Goal: Task Accomplishment & Management: Use online tool/utility

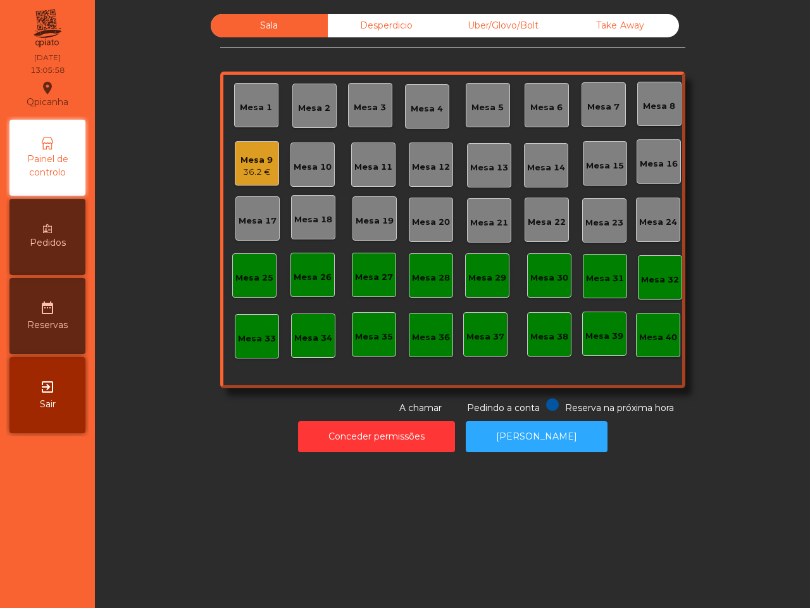
click at [317, 102] on div "Mesa 2" at bounding box center [314, 106] width 32 height 18
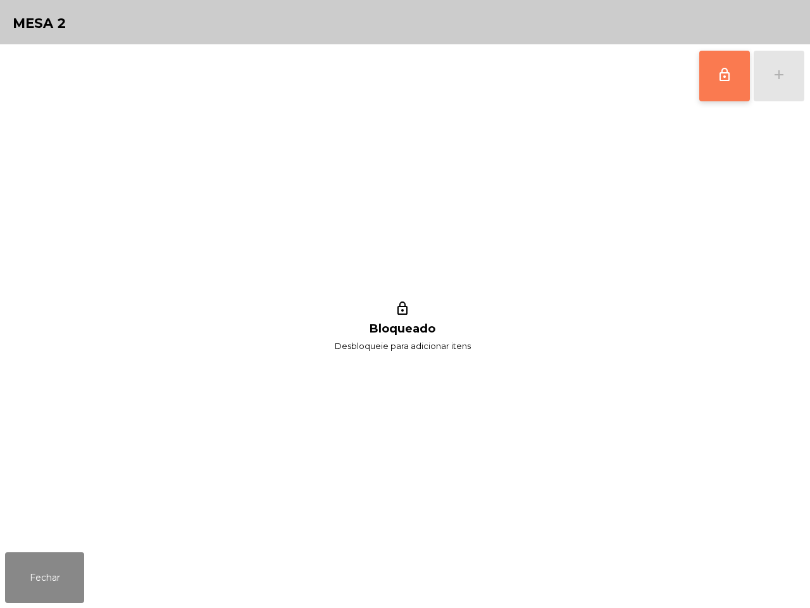
click at [709, 68] on button "lock_outline" at bounding box center [724, 76] width 51 height 51
click at [802, 77] on button "add" at bounding box center [779, 76] width 51 height 51
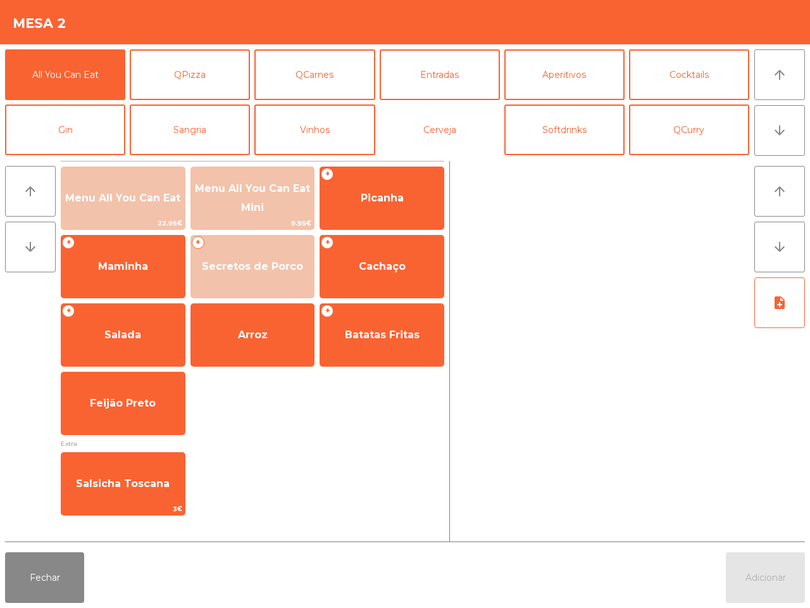
click at [413, 134] on button "Cerveja" at bounding box center [440, 129] width 120 height 51
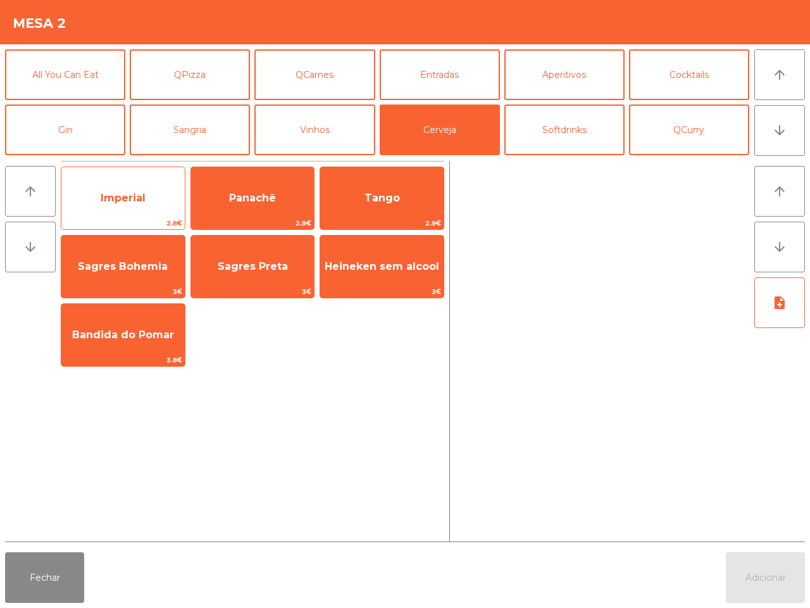
click at [166, 187] on span "Imperial" at bounding box center [122, 198] width 123 height 34
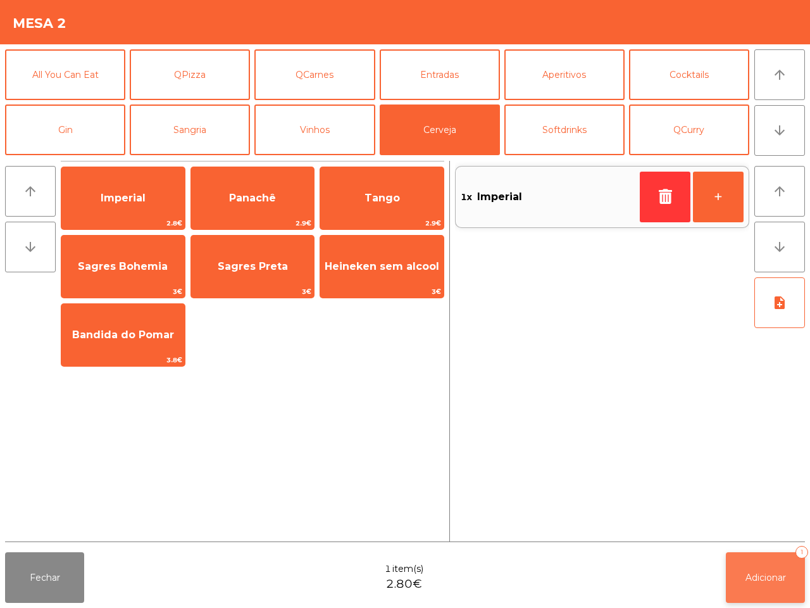
click at [766, 592] on button "Adicionar 1" at bounding box center [765, 577] width 79 height 51
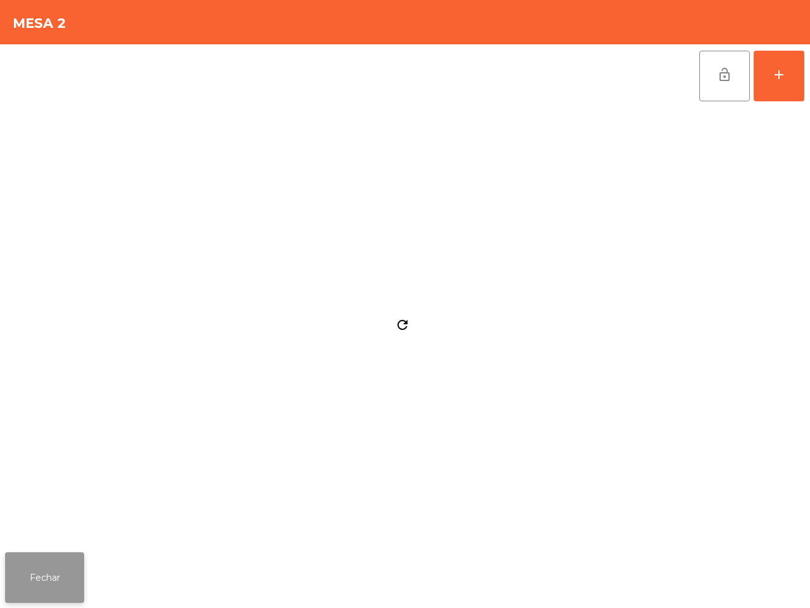
click at [23, 580] on button "Fechar" at bounding box center [44, 577] width 79 height 51
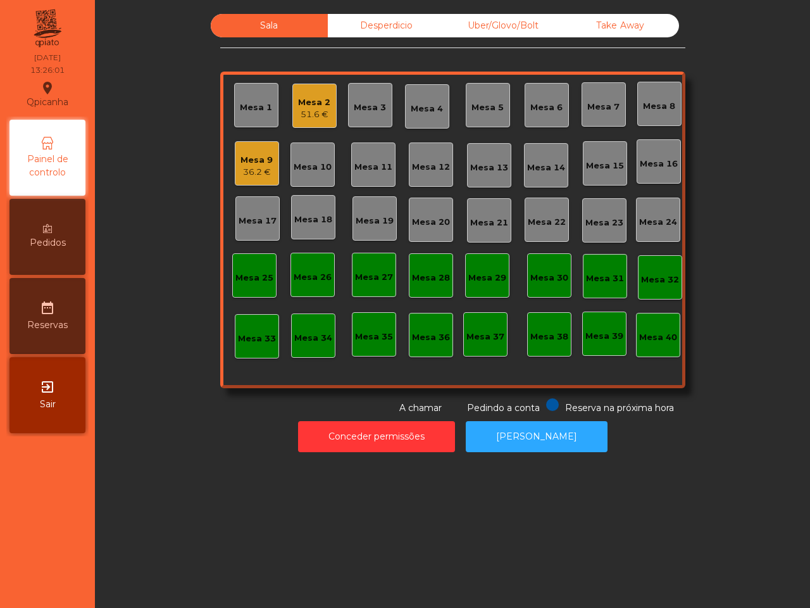
click at [264, 166] on div "36.2 €" at bounding box center [256, 172] width 32 height 13
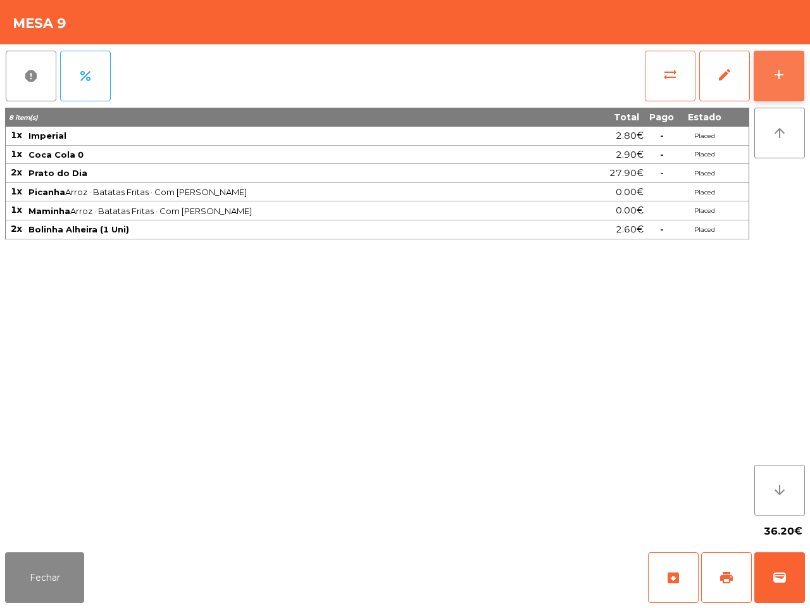
click at [788, 70] on button "add" at bounding box center [779, 76] width 51 height 51
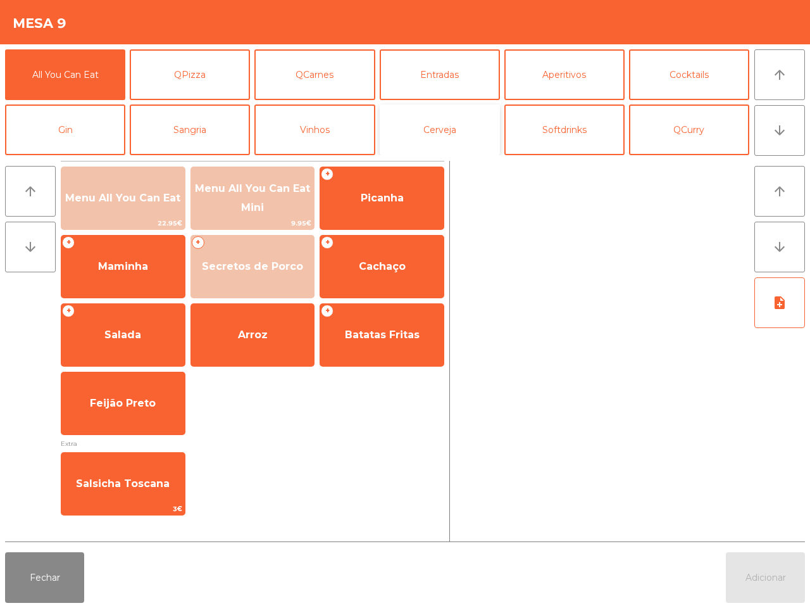
click at [438, 120] on button "Cerveja" at bounding box center [440, 129] width 120 height 51
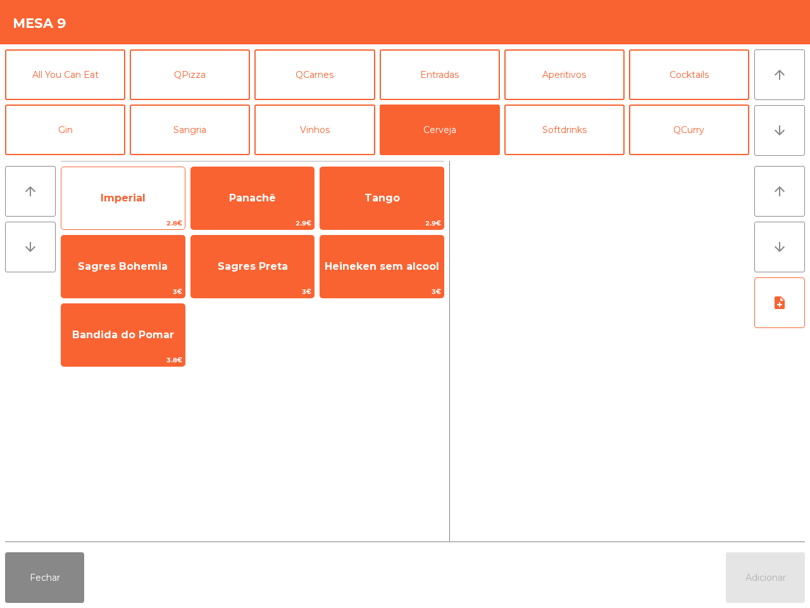
click at [163, 184] on span "Imperial" at bounding box center [122, 198] width 123 height 34
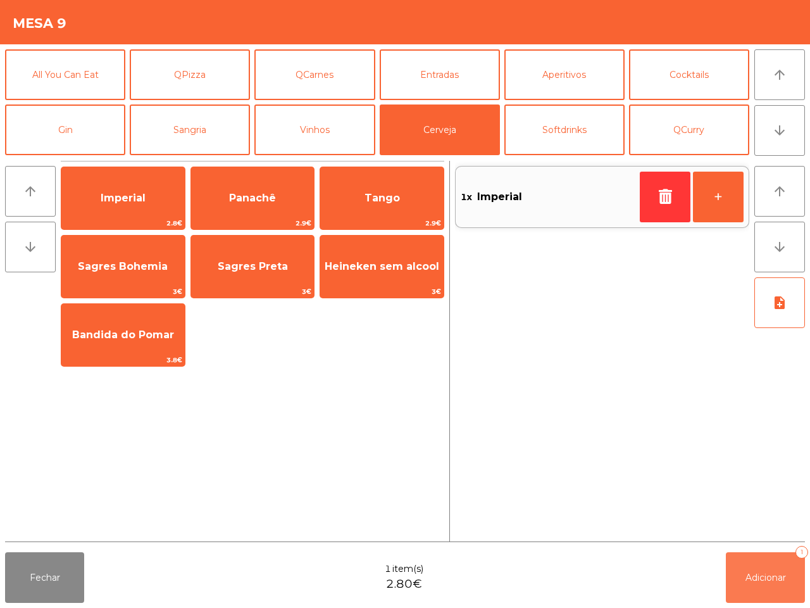
click at [741, 576] on button "Adicionar 1" at bounding box center [765, 577] width 79 height 51
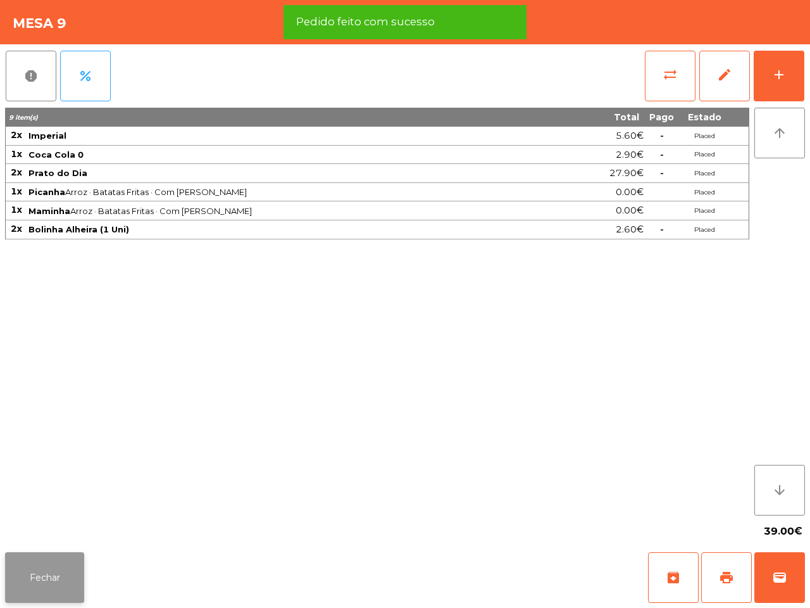
click at [58, 568] on button "Fechar" at bounding box center [44, 577] width 79 height 51
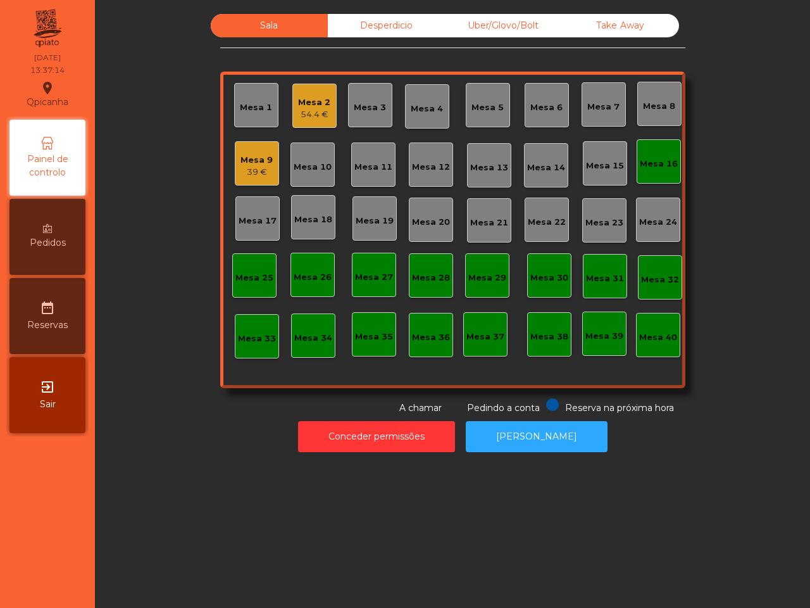
click at [664, 169] on div "Mesa 16" at bounding box center [659, 164] width 38 height 13
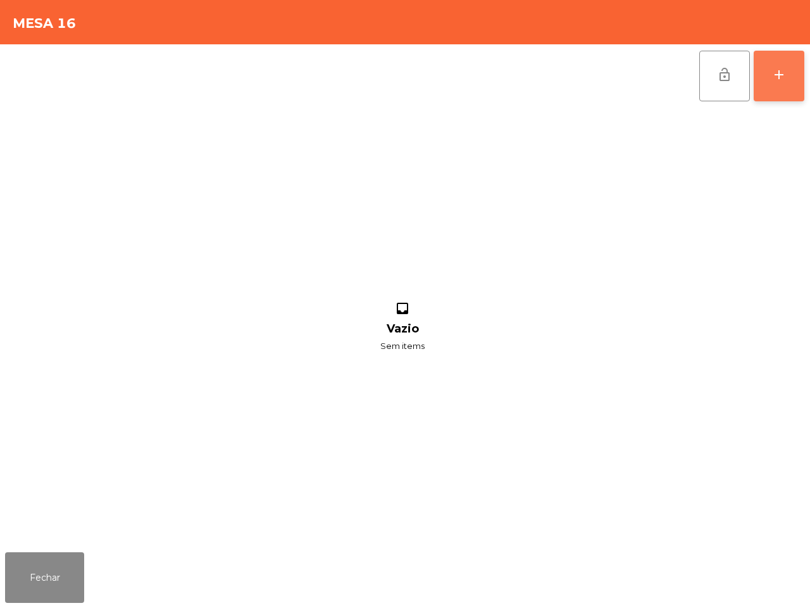
drag, startPoint x: 806, startPoint y: 78, endPoint x: 785, endPoint y: 78, distance: 20.9
click at [805, 78] on div "lock_open add inbox Vazio Sem items" at bounding box center [405, 295] width 810 height 502
click at [785, 78] on div "add" at bounding box center [778, 74] width 15 height 15
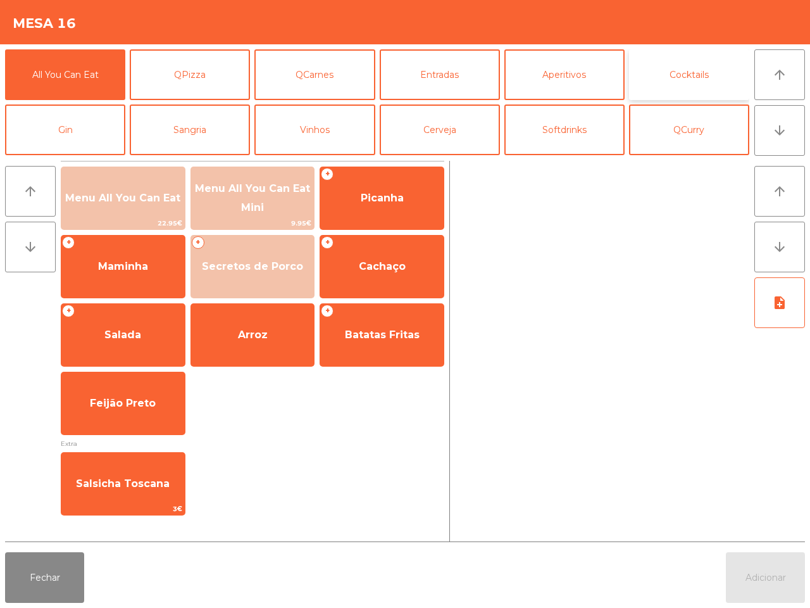
click at [717, 77] on button "Cocktails" at bounding box center [689, 74] width 120 height 51
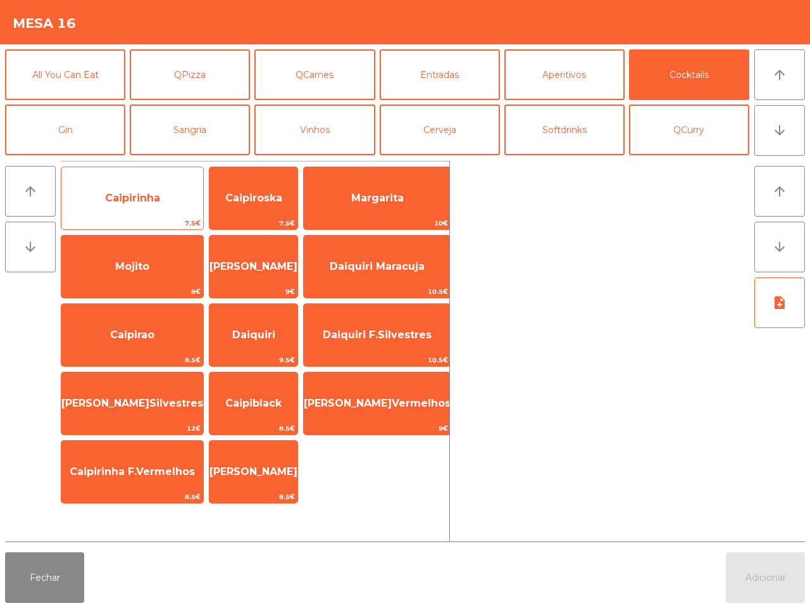
click at [158, 187] on span "Caipirinha" at bounding box center [132, 198] width 142 height 34
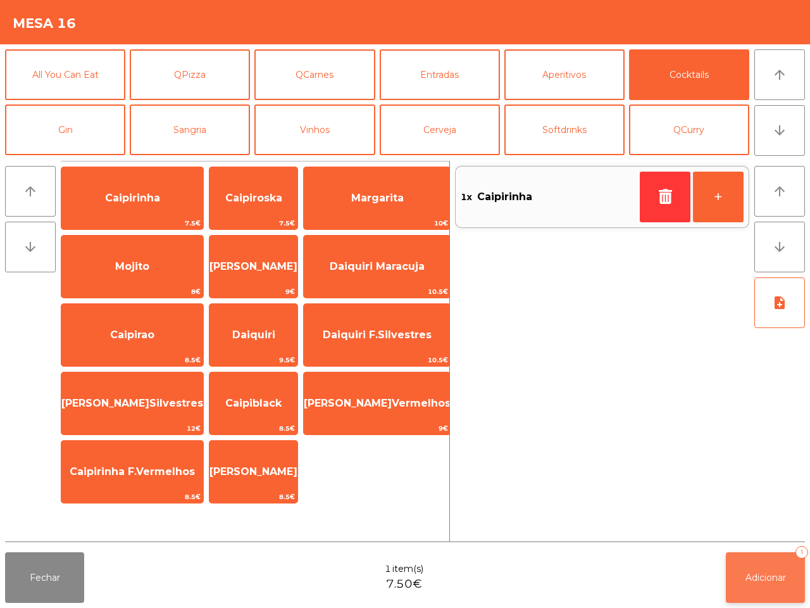
click at [757, 582] on span "Adicionar" at bounding box center [765, 576] width 41 height 11
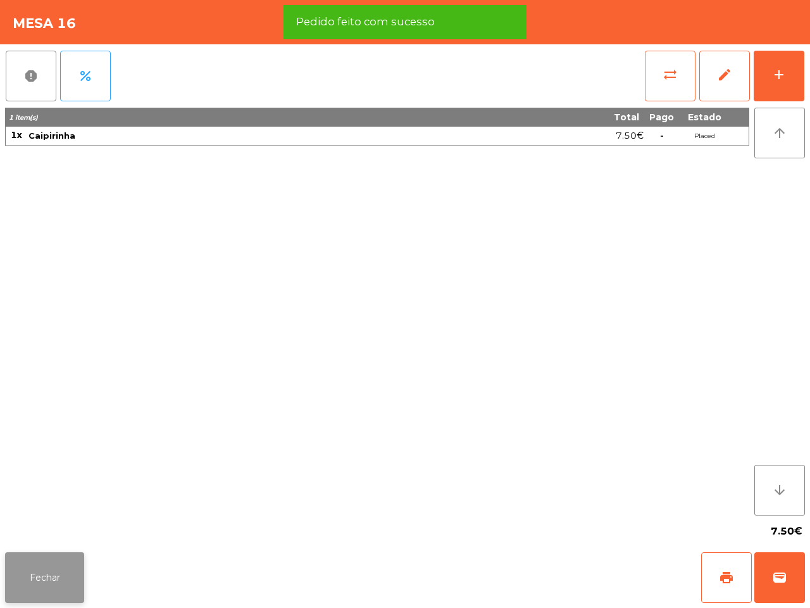
click at [70, 565] on button "Fechar" at bounding box center [44, 577] width 79 height 51
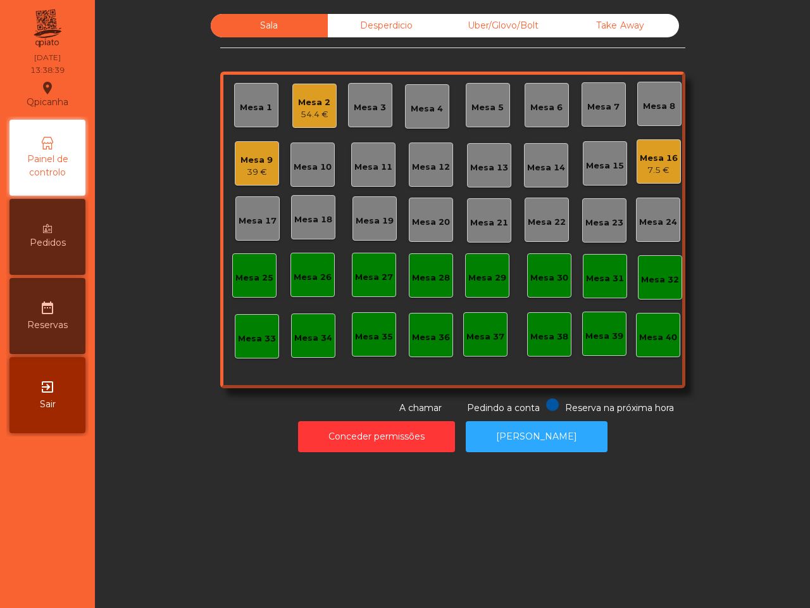
drag, startPoint x: 70, startPoint y: 565, endPoint x: 81, endPoint y: 543, distance: 24.6
click at [97, 571] on div "[GEOGRAPHIC_DATA] location_on [DATE] 13:38:39 Painel de controlo Pedidos date_r…" at bounding box center [405, 304] width 810 height 608
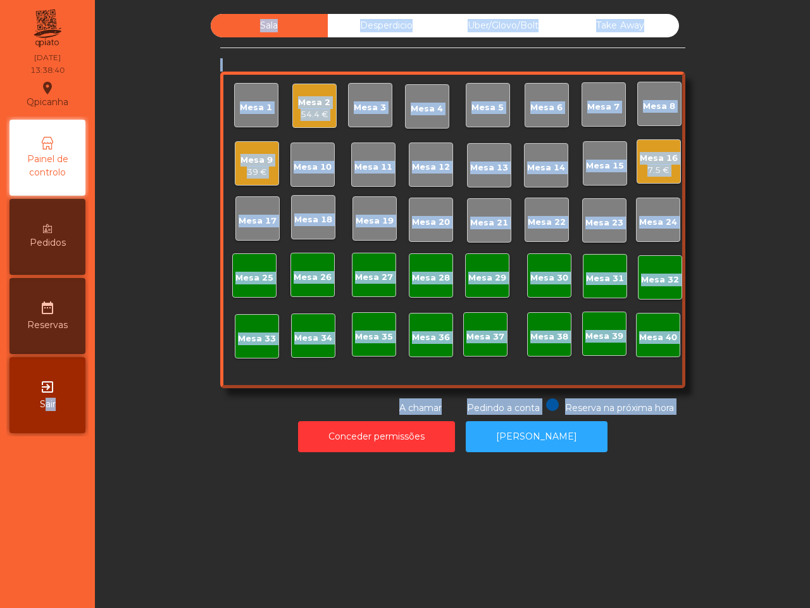
click at [149, 375] on div "Sala Desperdicio Uber/Glovo/Bolt Take Away Mesa 1 Mesa 2 54.4 € Mesa 3 Mesa 4 M…" at bounding box center [452, 214] width 681 height 401
click at [182, 125] on div "Sala Desperdicio Uber/Glovo/Bolt Take Away Mesa 1 Mesa 2 54.4 € Mesa 3 Mesa 4 M…" at bounding box center [452, 214] width 681 height 401
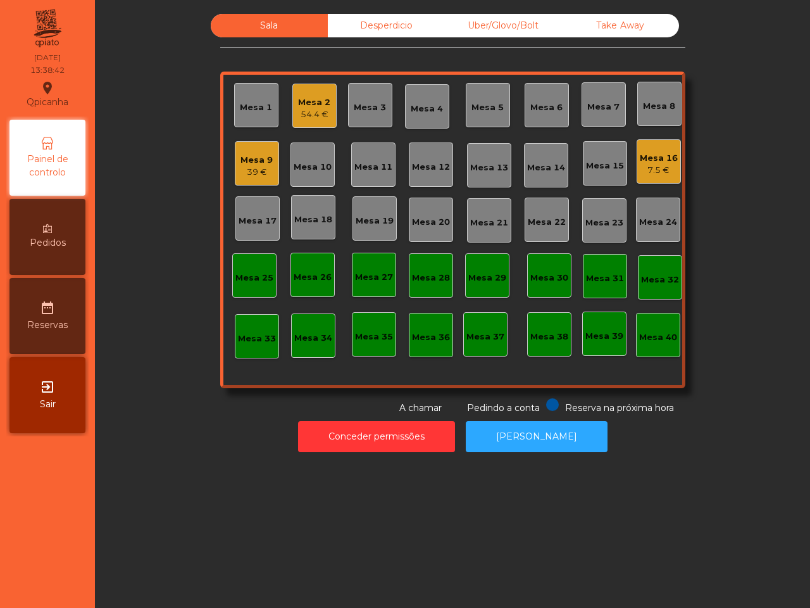
click at [663, 159] on div "Mesa 16" at bounding box center [659, 158] width 38 height 13
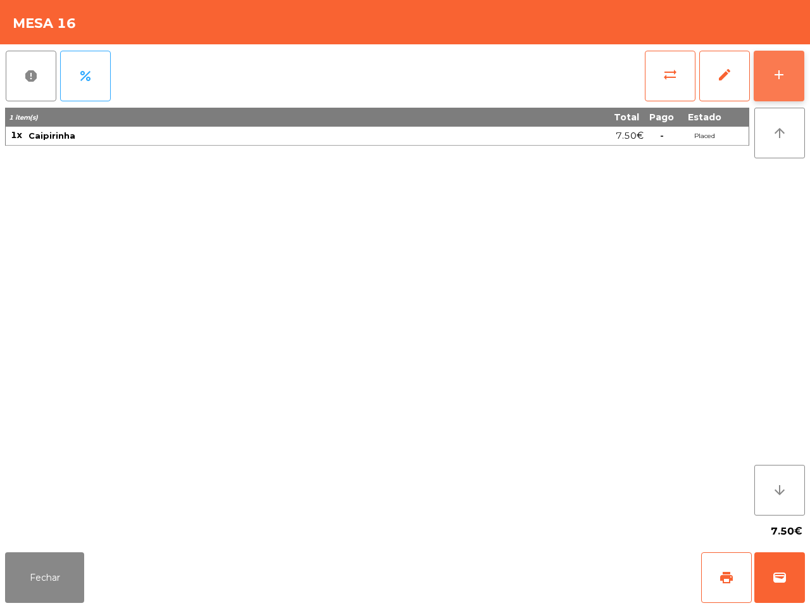
click at [785, 59] on button "add" at bounding box center [779, 76] width 51 height 51
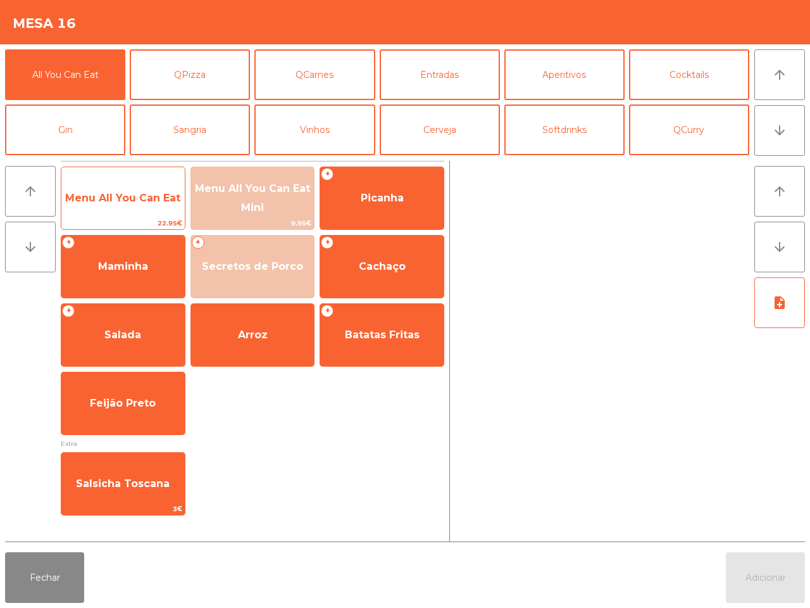
click at [117, 187] on span "Menu All You Can Eat" at bounding box center [122, 198] width 123 height 34
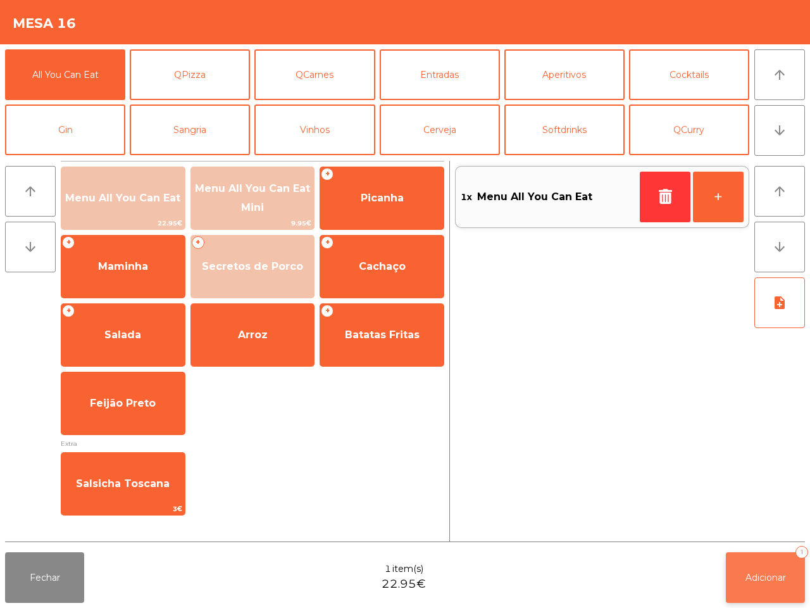
click at [766, 580] on span "Adicionar" at bounding box center [765, 576] width 41 height 11
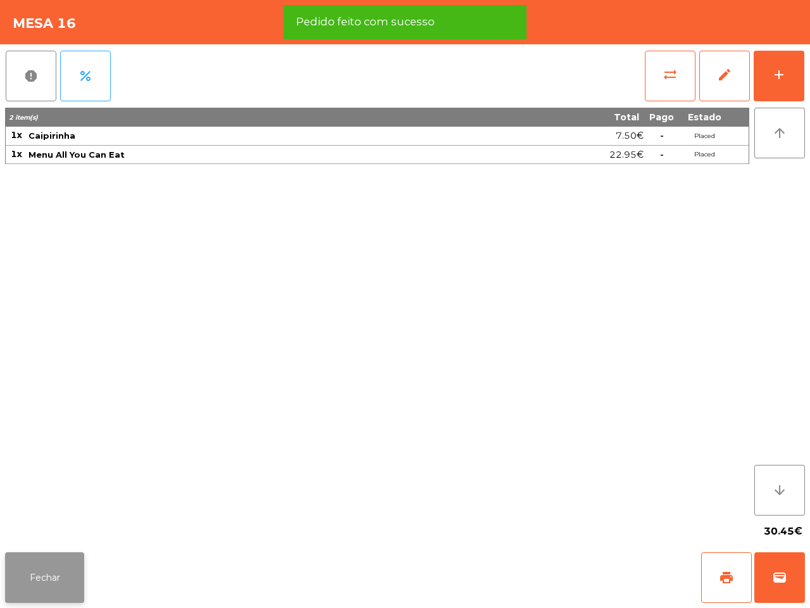
click at [52, 576] on button "Fechar" at bounding box center [44, 577] width 79 height 51
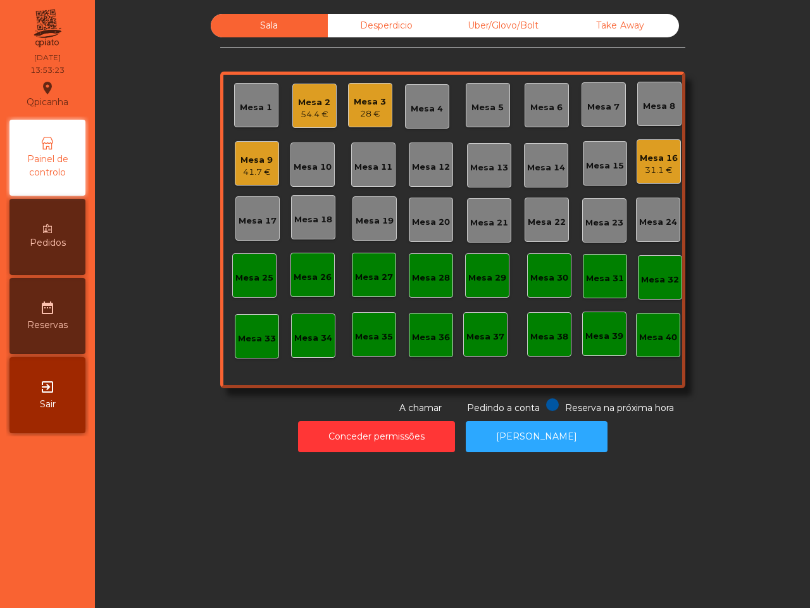
click at [298, 211] on div "Mesa 18" at bounding box center [313, 217] width 38 height 18
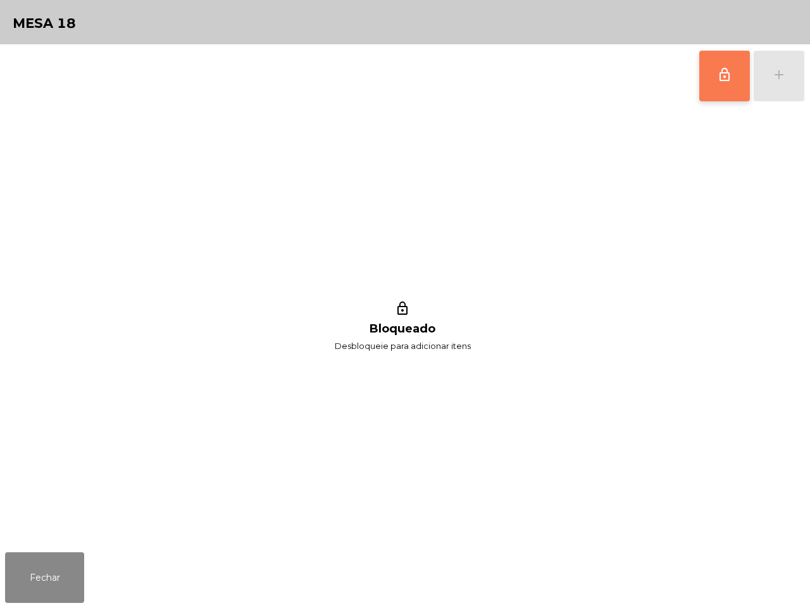
click at [709, 82] on button "lock_outline" at bounding box center [724, 76] width 51 height 51
click at [761, 81] on button "add" at bounding box center [779, 76] width 51 height 51
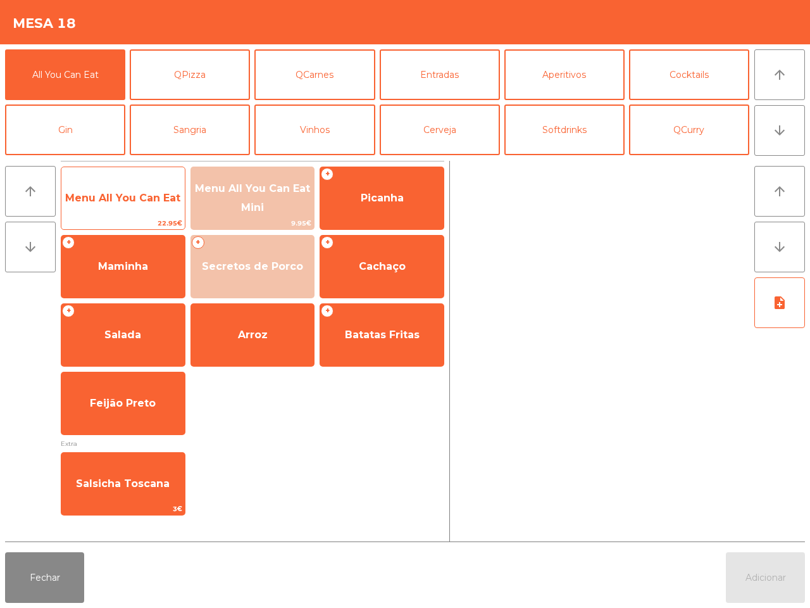
click at [163, 182] on span "Menu All You Can Eat" at bounding box center [122, 198] width 123 height 34
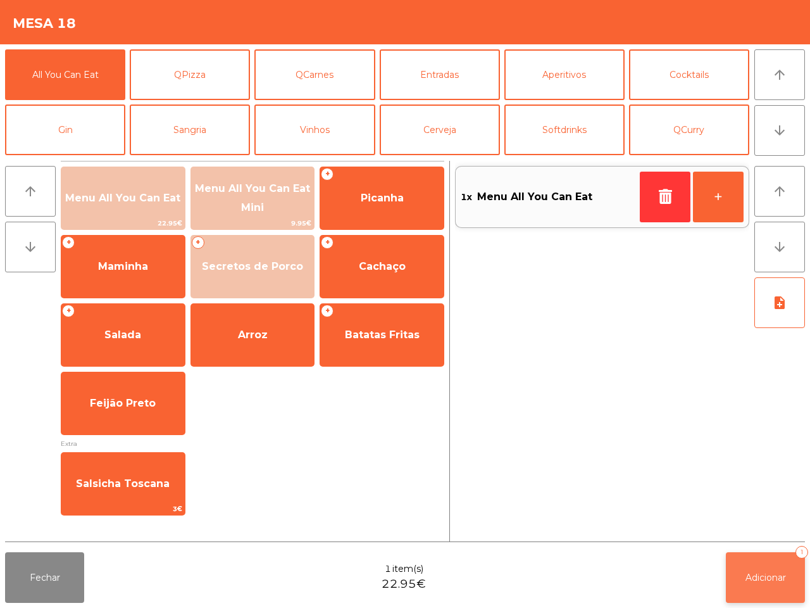
click at [761, 571] on button "Adicionar 1" at bounding box center [765, 577] width 79 height 51
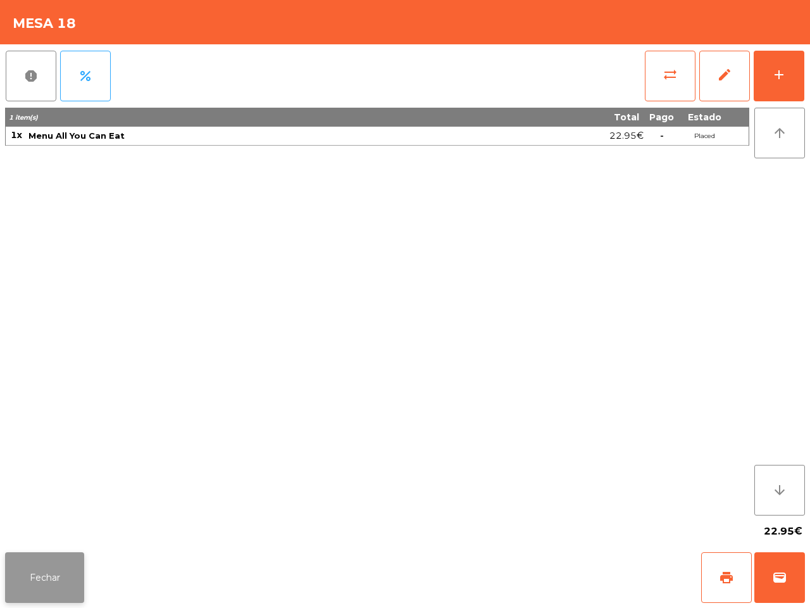
click at [52, 589] on button "Fechar" at bounding box center [44, 577] width 79 height 51
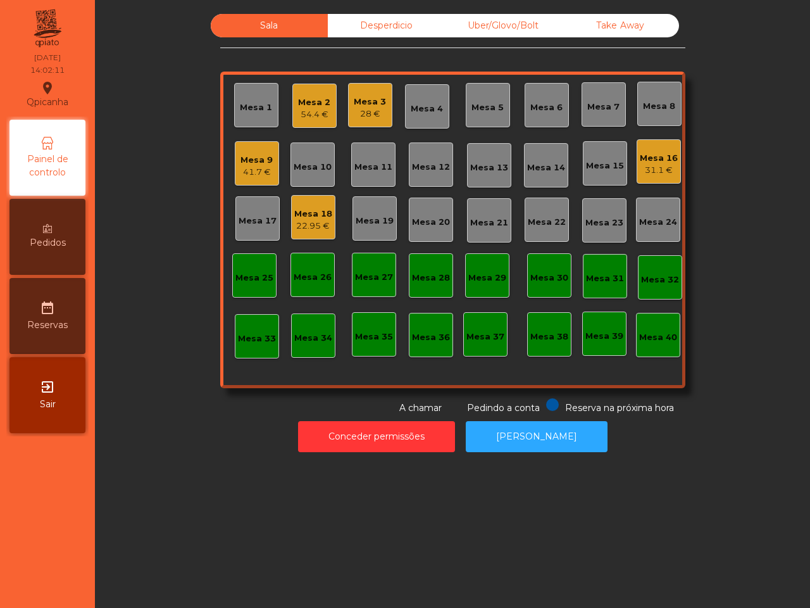
click at [299, 510] on div "Sala Desperdicio Uber/Glovo/Bolt Take Away Mesa 1 Mesa 2 54.4 € [GEOGRAPHIC_DAT…" at bounding box center [452, 304] width 715 height 608
click at [255, 160] on div "Mesa 9" at bounding box center [256, 160] width 32 height 13
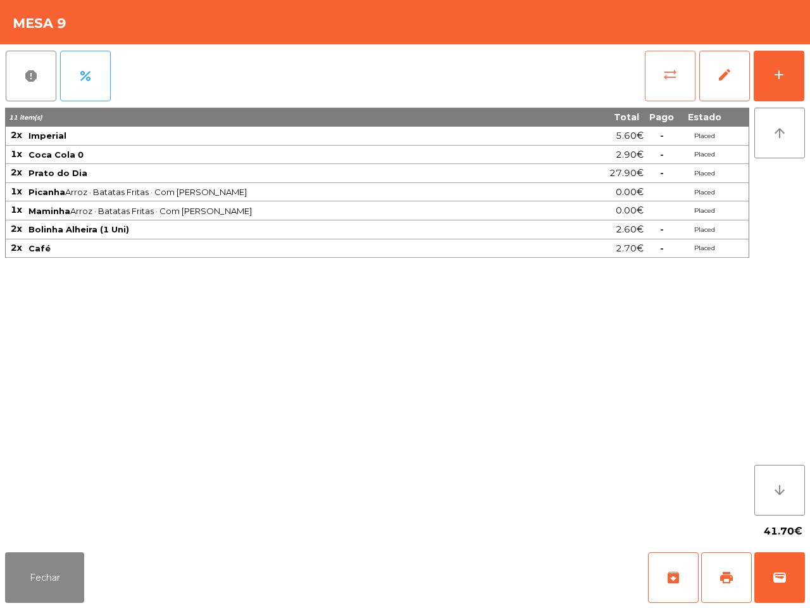
click at [670, 81] on span "sync_alt" at bounding box center [670, 74] width 15 height 15
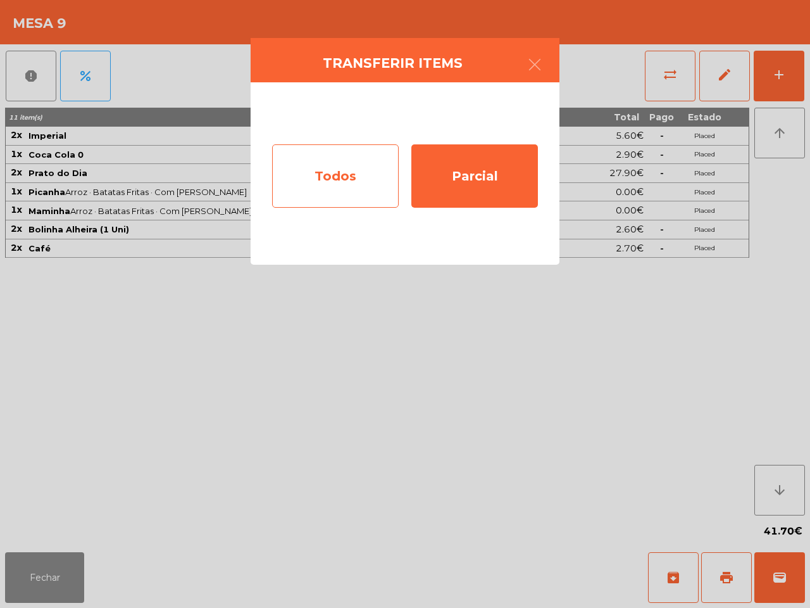
click at [359, 165] on div "Todos" at bounding box center [335, 175] width 127 height 63
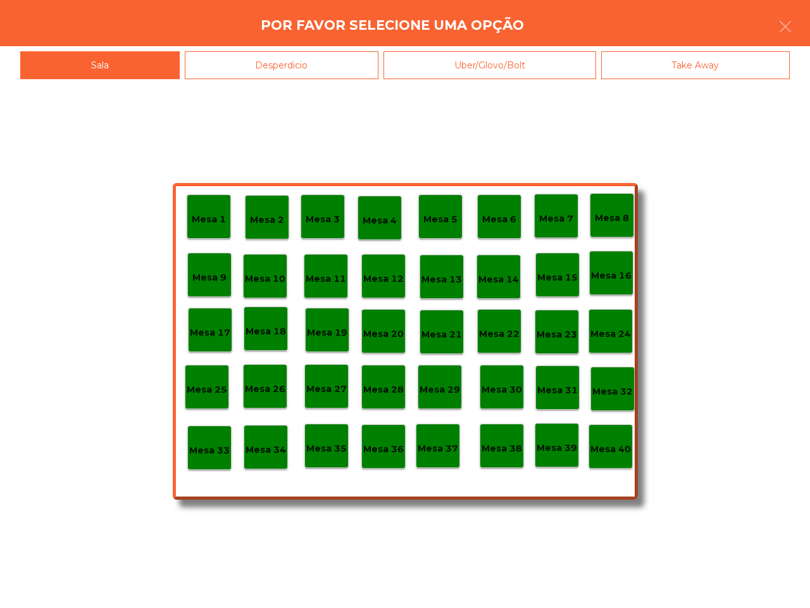
click at [611, 458] on div "Mesa 40" at bounding box center [611, 446] width 44 height 44
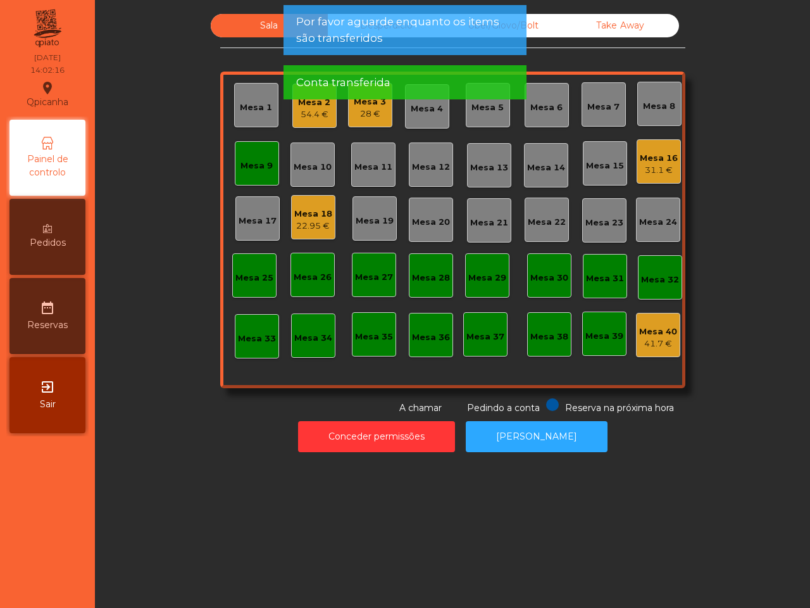
click at [240, 156] on div "Mesa 9" at bounding box center [256, 163] width 32 height 18
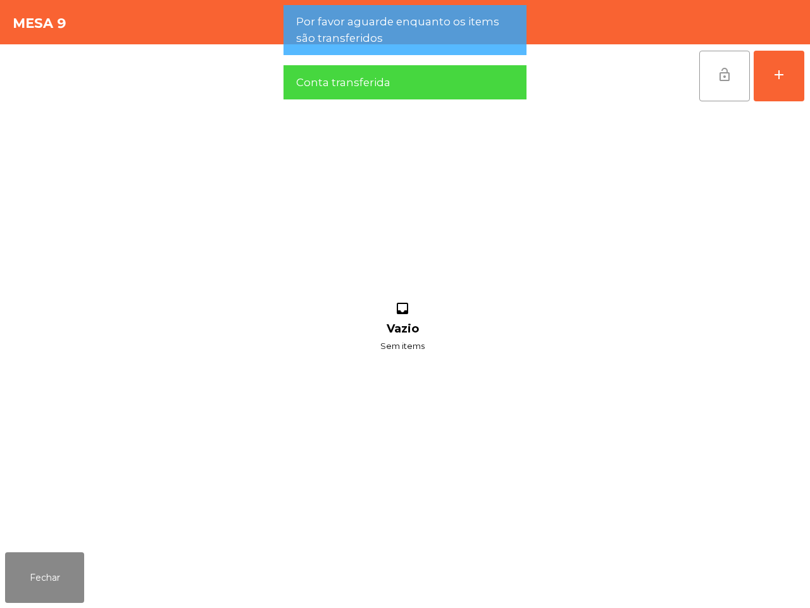
click at [720, 81] on span "lock_open" at bounding box center [724, 74] width 15 height 15
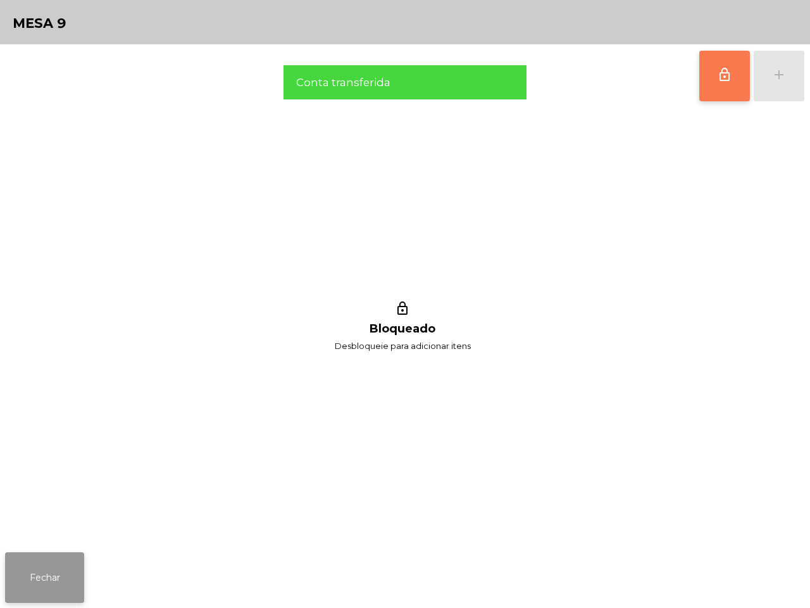
click at [35, 578] on button "Fechar" at bounding box center [44, 577] width 79 height 51
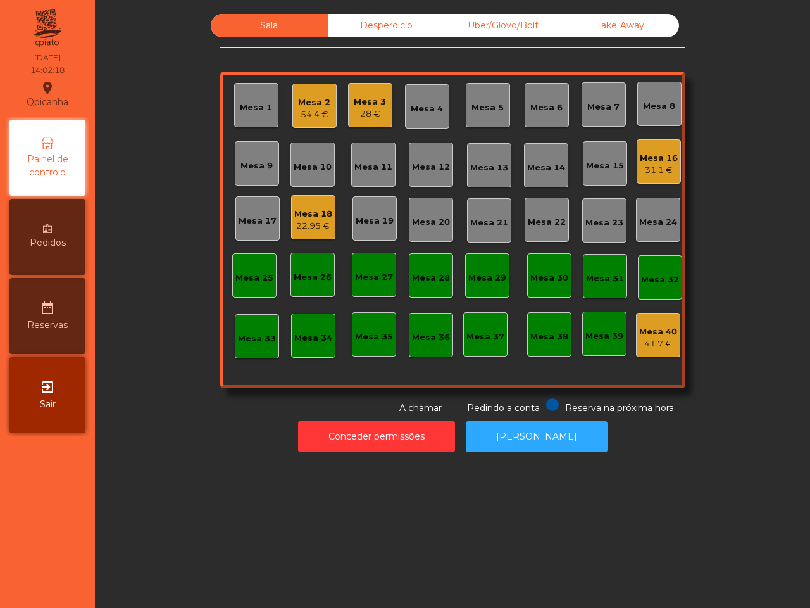
click at [309, 227] on div "22.95 €" at bounding box center [313, 226] width 38 height 13
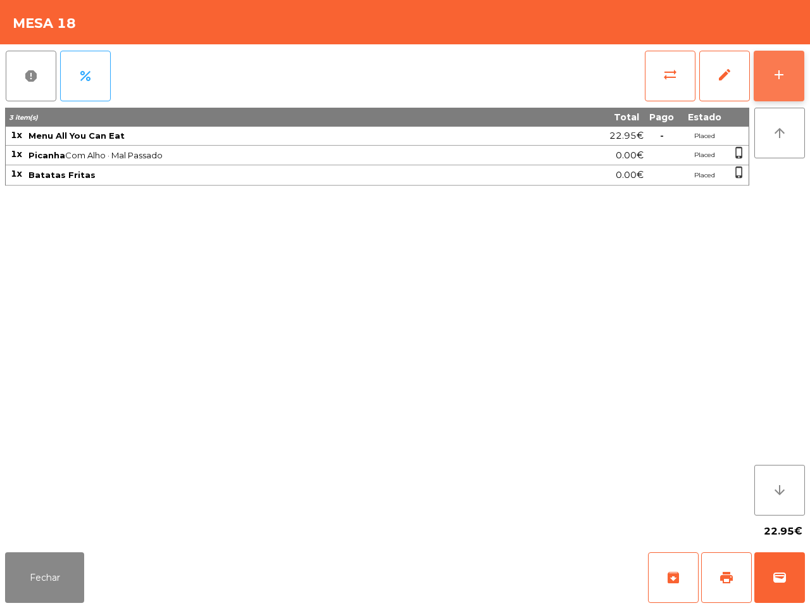
click at [780, 77] on div "add" at bounding box center [778, 74] width 15 height 15
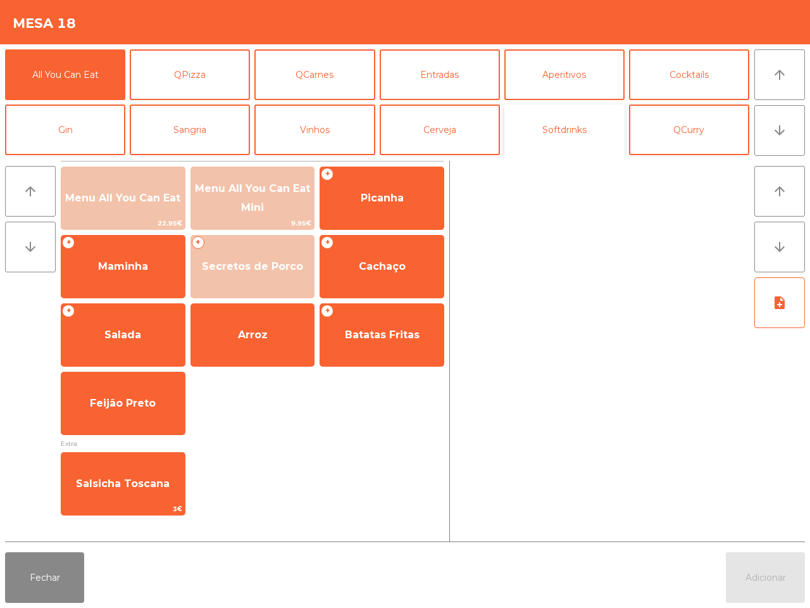
click at [570, 124] on button "Softdrinks" at bounding box center [564, 129] width 120 height 51
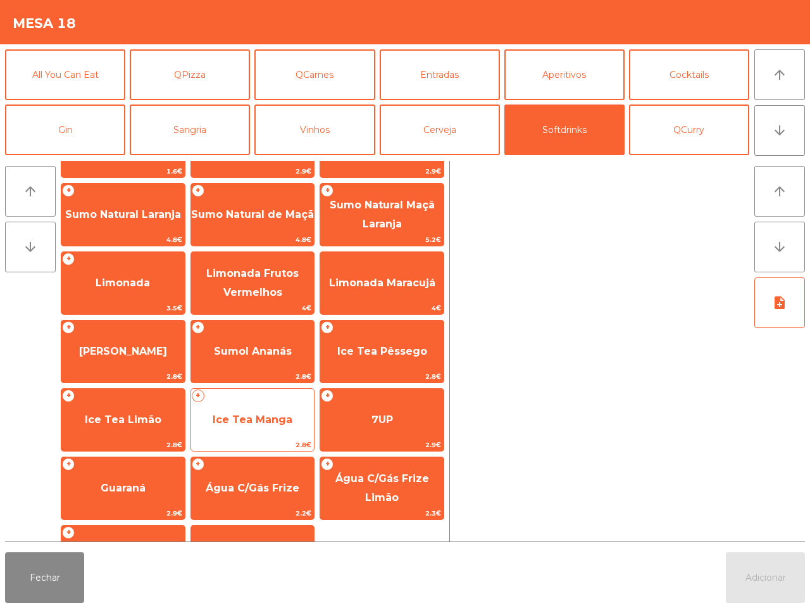
scroll to position [103, 0]
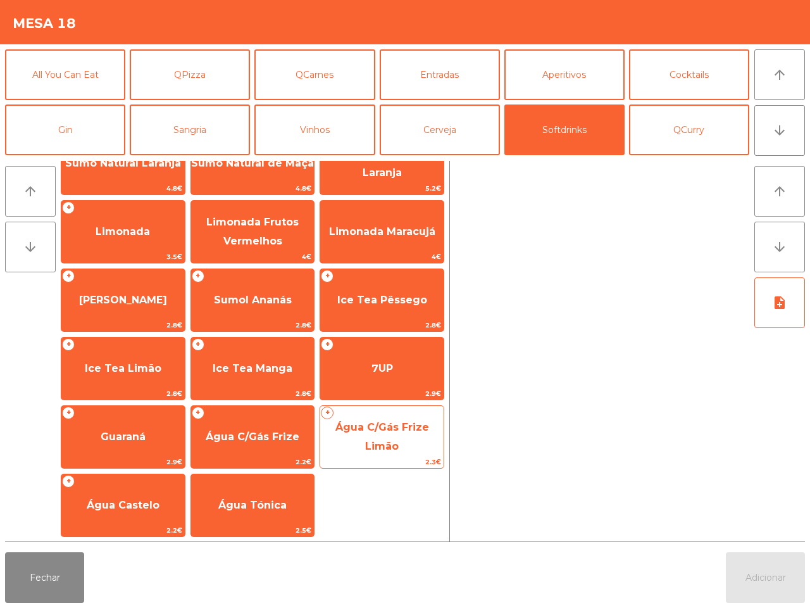
click at [370, 426] on span "Água C/Gás Frize Limão" at bounding box center [382, 436] width 94 height 31
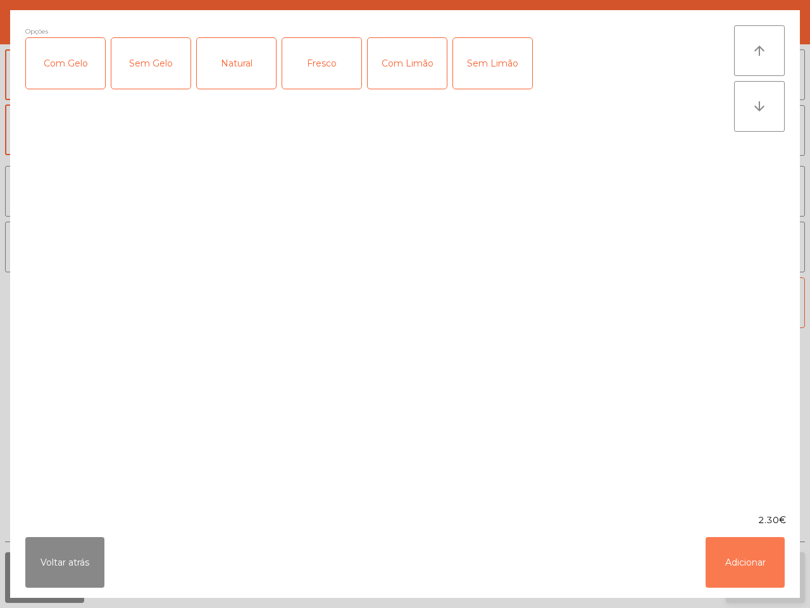
click at [745, 575] on button "Adicionar" at bounding box center [745, 562] width 79 height 51
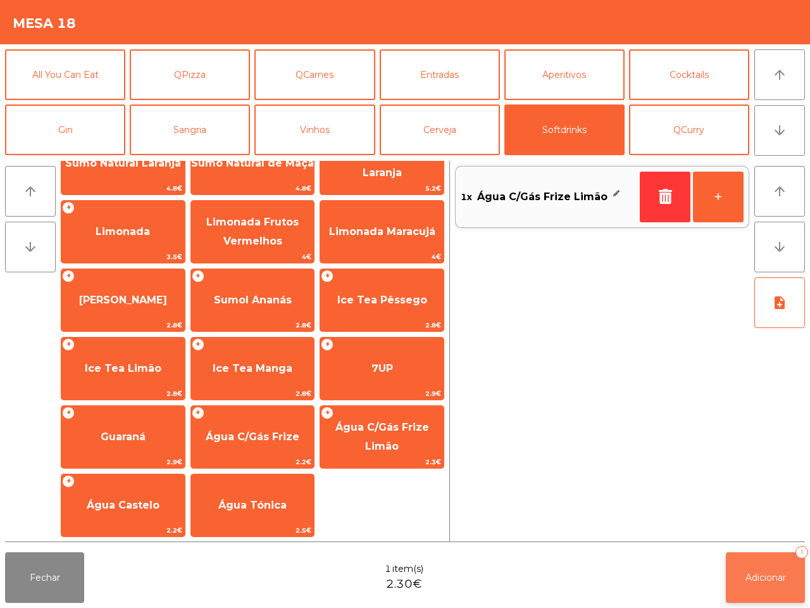
click at [754, 573] on span "Adicionar" at bounding box center [765, 576] width 41 height 11
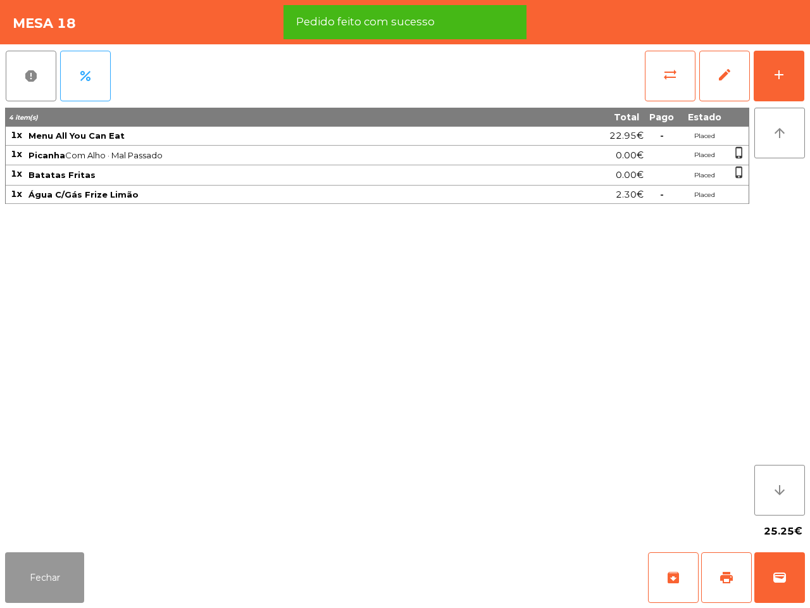
click at [51, 586] on button "Fechar" at bounding box center [44, 577] width 79 height 51
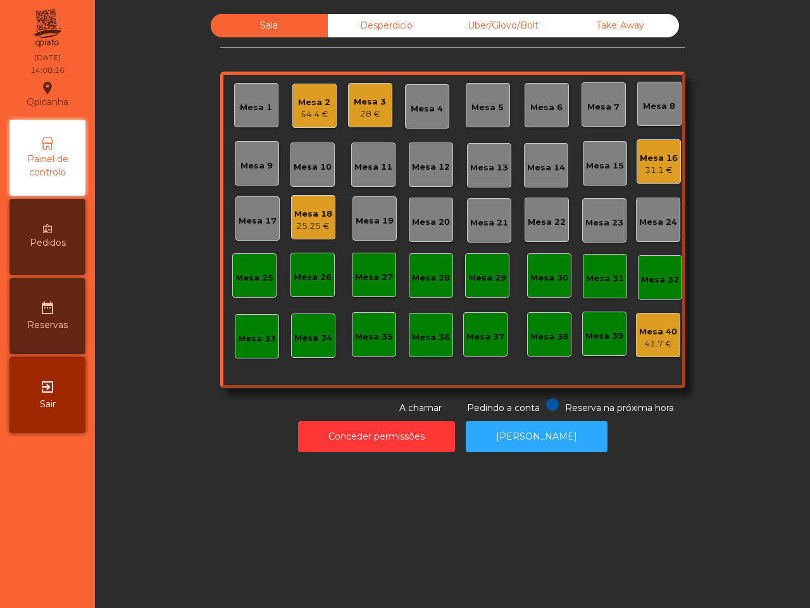
click at [117, 516] on div "Sala Desperdicio Uber/Glovo/Bolt Take Away Mesa 1 Mesa 2 54.4 € [GEOGRAPHIC_DAT…" at bounding box center [452, 304] width 715 height 608
click at [643, 166] on div "31.1 €" at bounding box center [659, 170] width 38 height 13
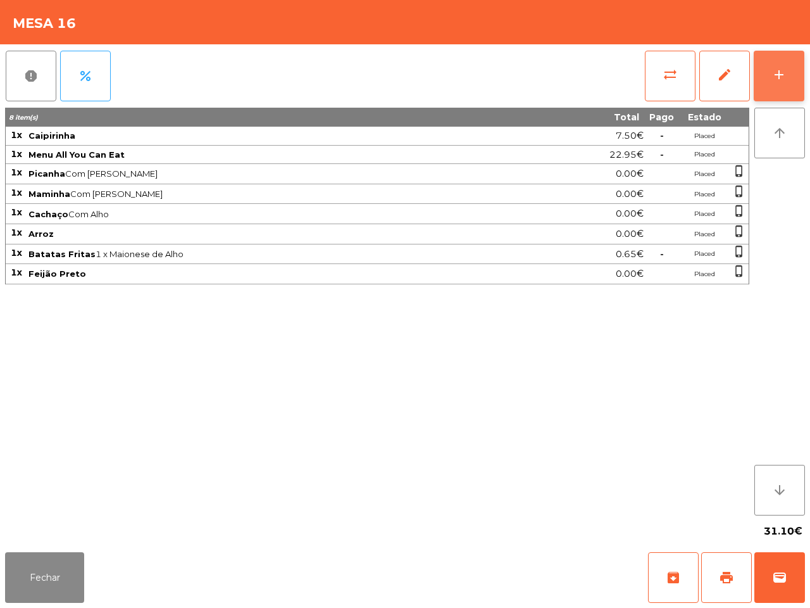
click at [792, 68] on button "add" at bounding box center [779, 76] width 51 height 51
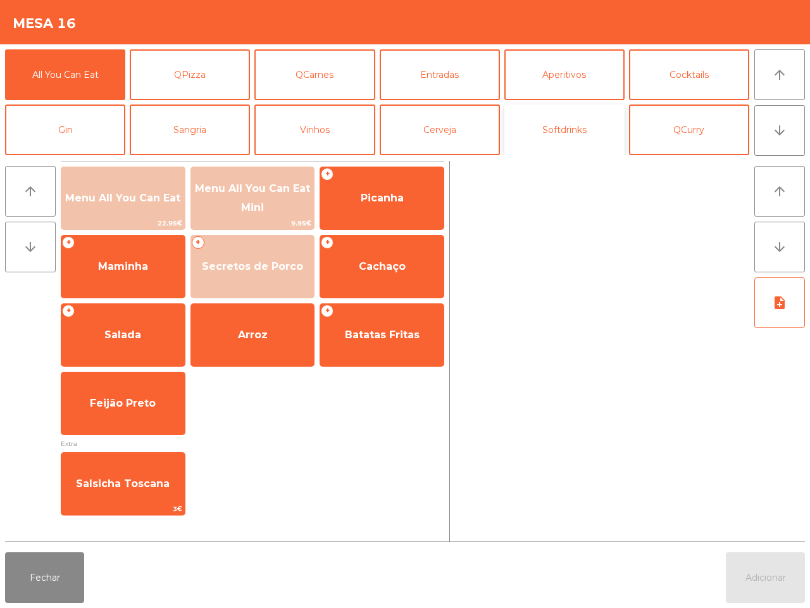
click at [505, 124] on button "Softdrinks" at bounding box center [564, 129] width 120 height 51
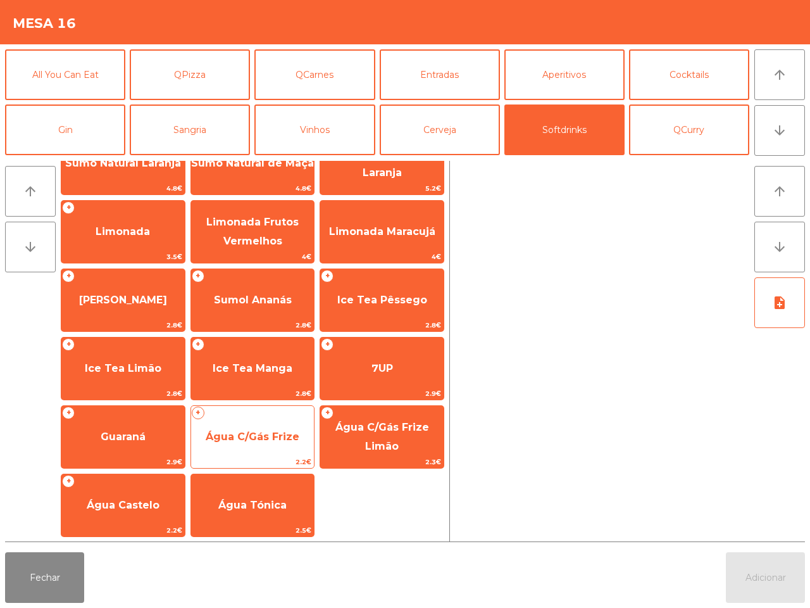
click at [240, 433] on span "Água C/Gás Frize" at bounding box center [253, 436] width 94 height 12
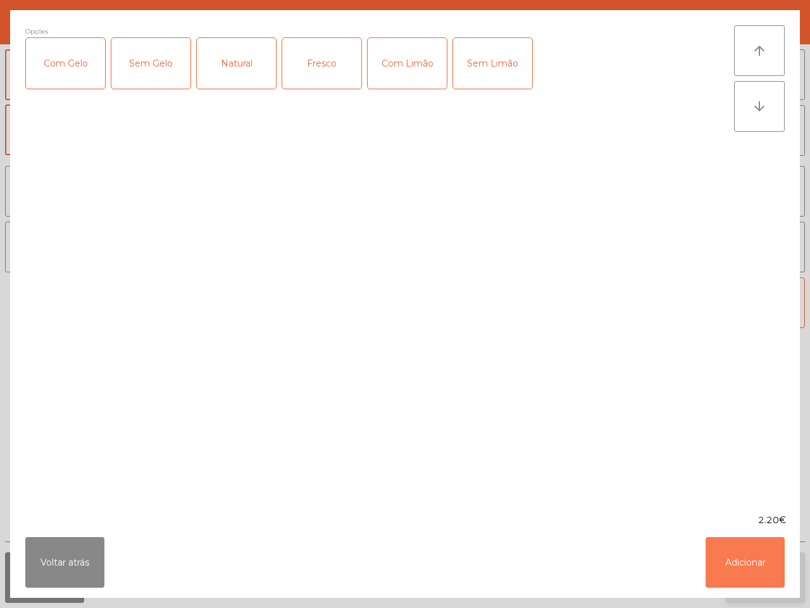
drag, startPoint x: 744, startPoint y: 551, endPoint x: 754, endPoint y: 573, distance: 24.6
click at [742, 551] on button "Adicionar" at bounding box center [745, 562] width 79 height 51
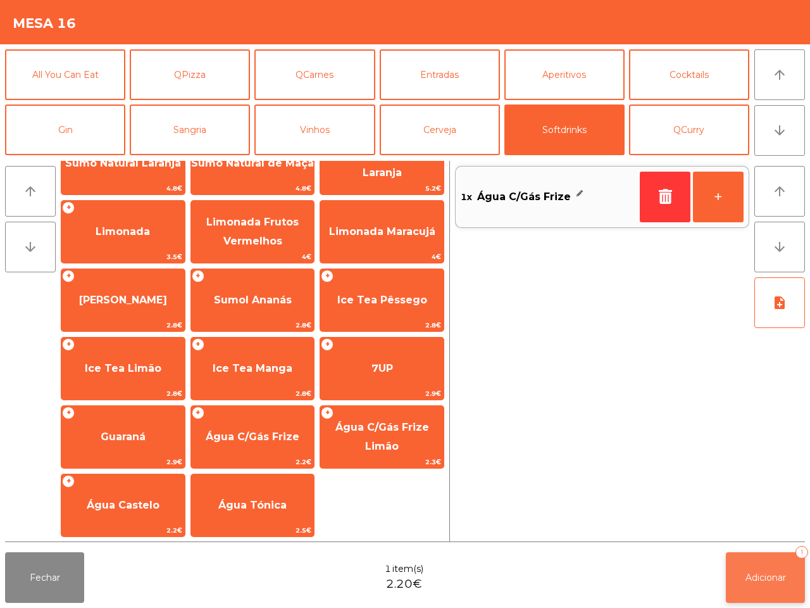
click at [763, 580] on span "Adicionar" at bounding box center [765, 576] width 41 height 11
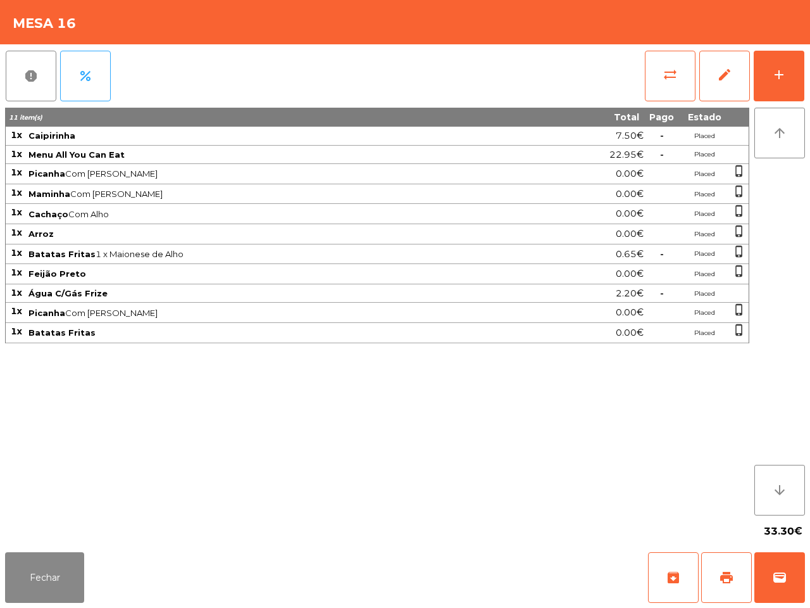
drag, startPoint x: 605, startPoint y: 508, endPoint x: 627, endPoint y: 505, distance: 22.4
click at [609, 508] on div "11 item(s) Total Pago Estado 1x Caipirinha 7.50€ - Placed 1x Menu All You Can E…" at bounding box center [377, 312] width 744 height 408
click at [71, 580] on button "Fechar" at bounding box center [44, 577] width 79 height 51
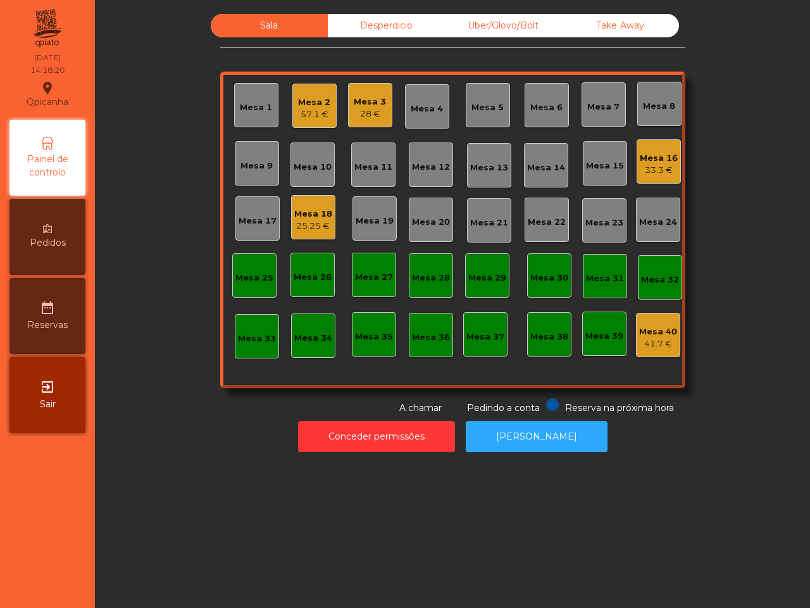
click at [304, 104] on div "Mesa 2" at bounding box center [314, 102] width 32 height 13
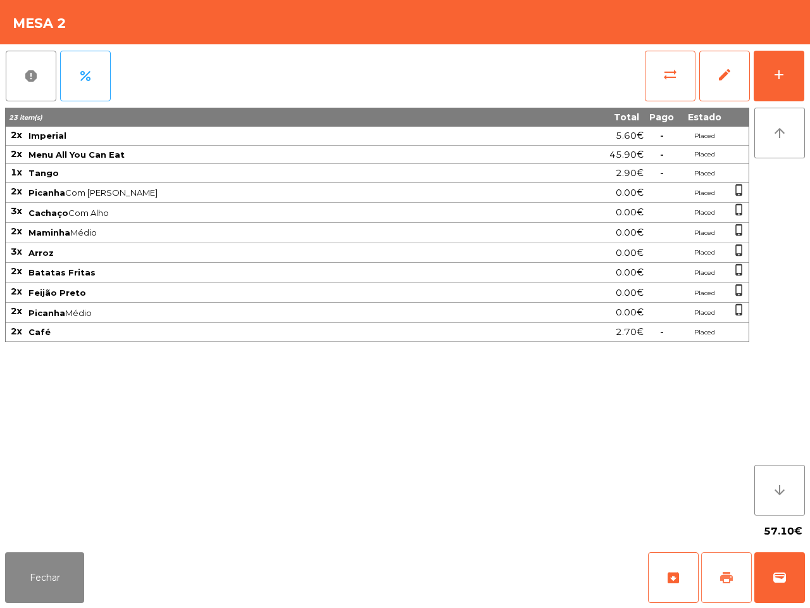
click at [721, 583] on span "print" at bounding box center [726, 577] width 15 height 15
click at [625, 485] on div "23 item(s) Total Pago Estado 2x Imperial 5.60€ - Placed 2x Menu All You Can Eat…" at bounding box center [377, 312] width 744 height 408
click at [786, 585] on button "wallet" at bounding box center [779, 577] width 51 height 51
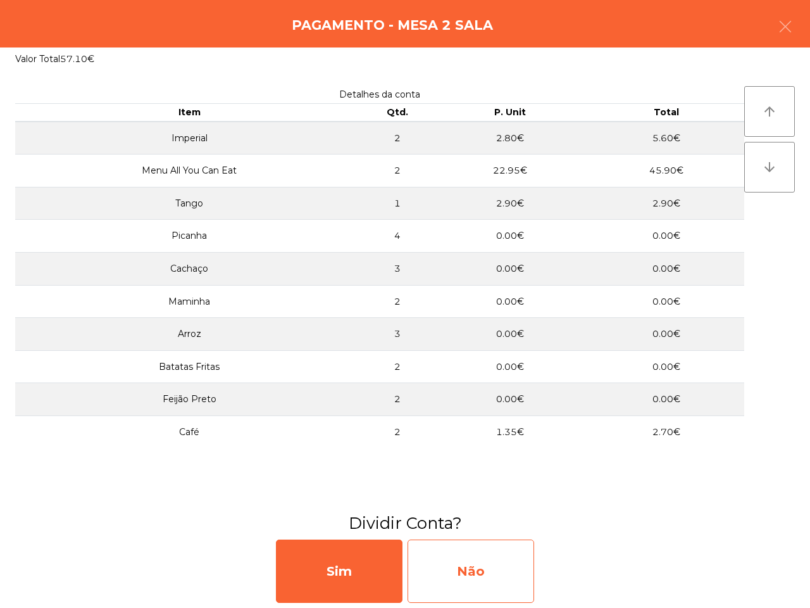
click at [508, 563] on div "Não" at bounding box center [471, 570] width 127 height 63
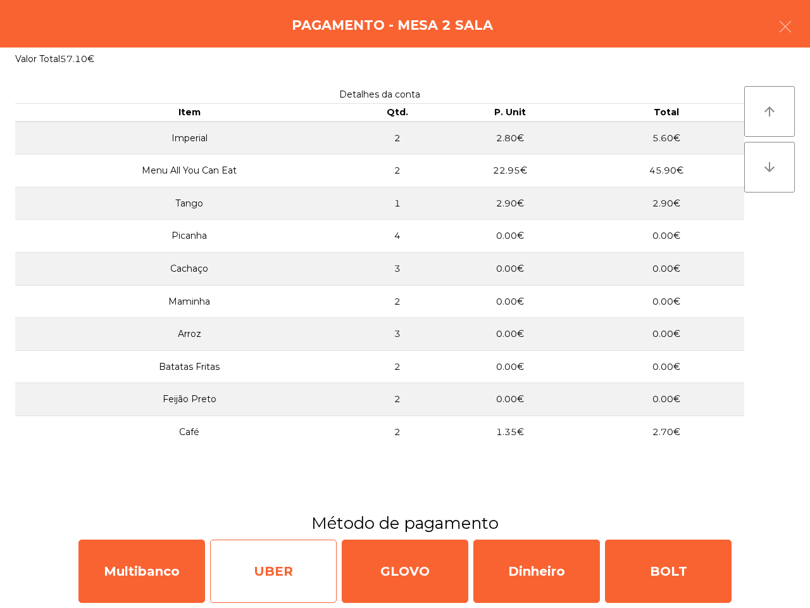
click at [213, 551] on div "UBER" at bounding box center [273, 570] width 127 height 63
select select "**"
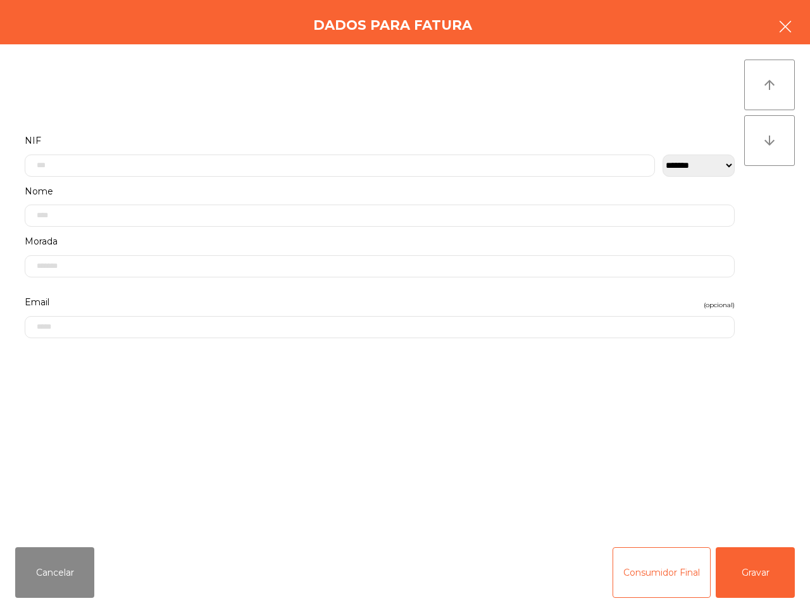
click at [785, 27] on icon "button" at bounding box center [785, 26] width 15 height 15
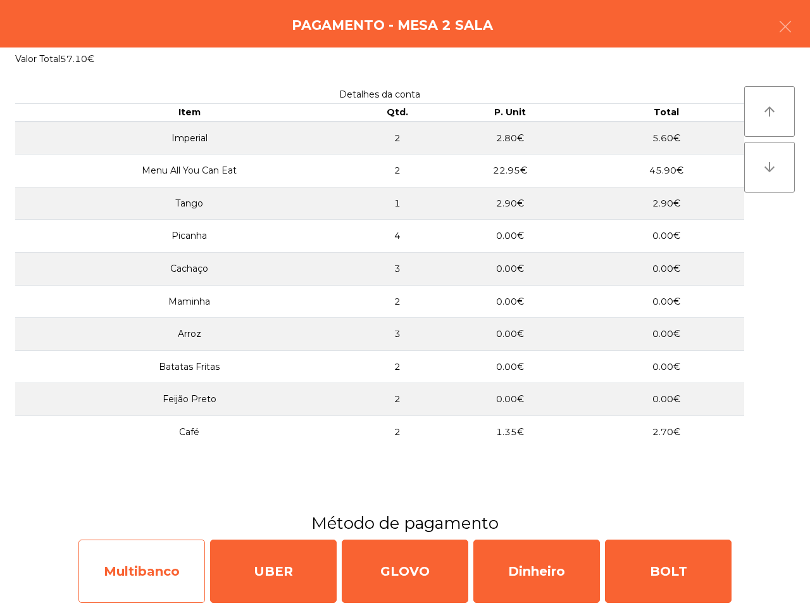
click at [142, 593] on div "Multibanco" at bounding box center [141, 570] width 127 height 63
select select "**"
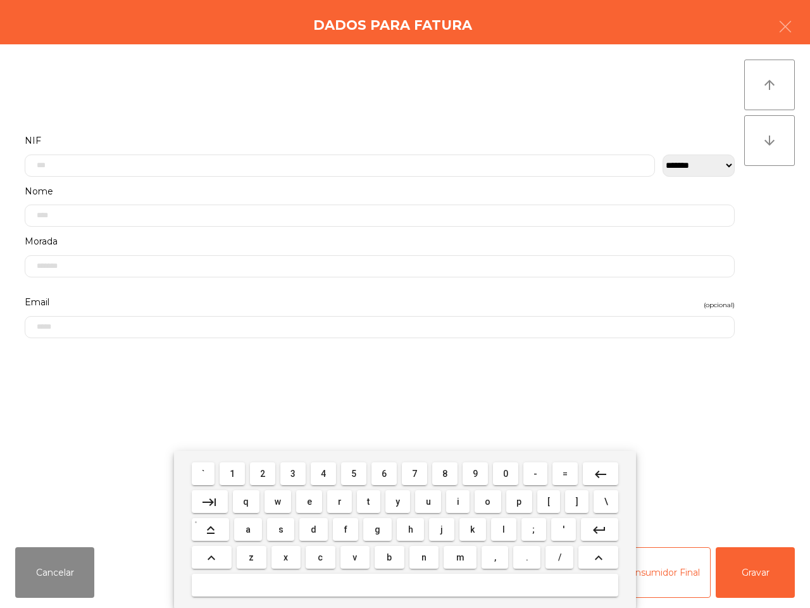
scroll to position [71, 0]
click at [265, 475] on span "2" at bounding box center [262, 473] width 5 height 10
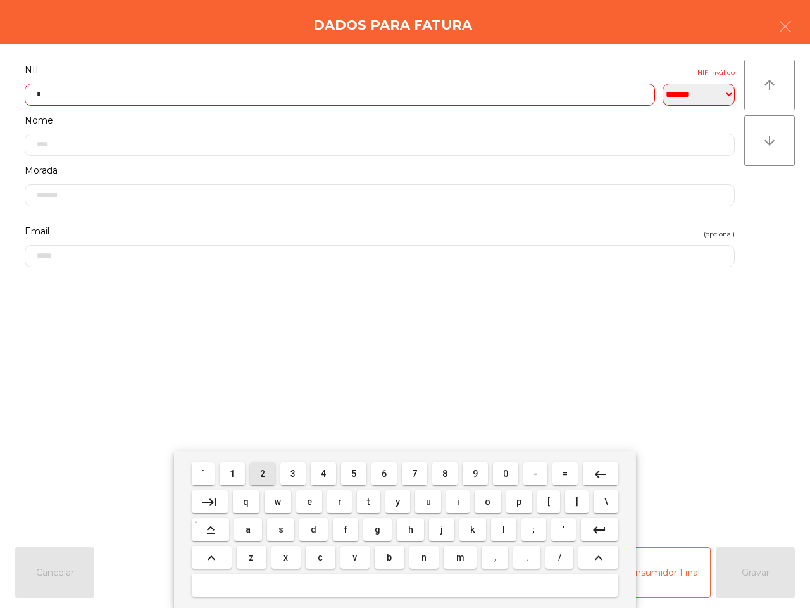
click at [264, 475] on span "2" at bounding box center [262, 473] width 5 height 10
click at [470, 475] on button "9" at bounding box center [475, 473] width 25 height 23
click at [382, 473] on span "6" at bounding box center [384, 473] width 5 height 10
click at [470, 471] on button "9" at bounding box center [475, 473] width 25 height 23
click at [249, 473] on mat-keyboard-key "2" at bounding box center [262, 473] width 30 height 28
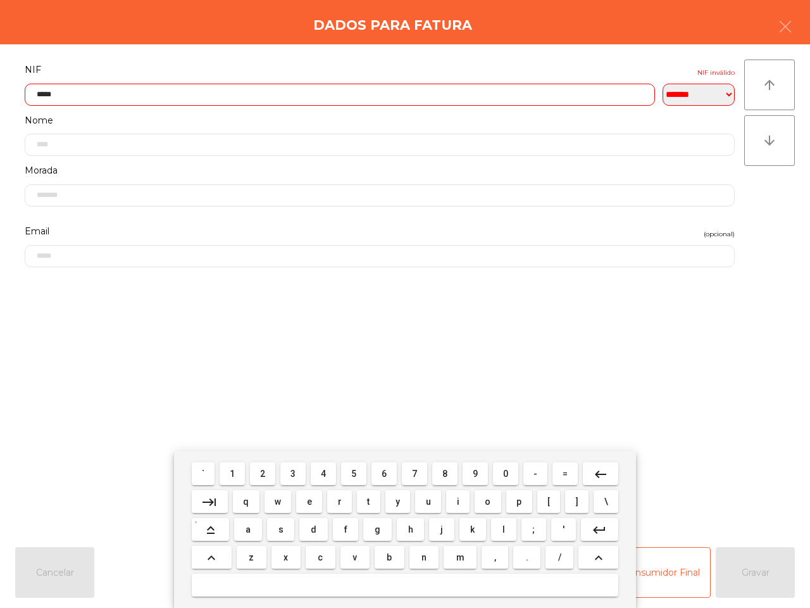
click at [261, 473] on span "2" at bounding box center [262, 473] width 5 height 10
click at [445, 473] on span "8" at bounding box center [444, 473] width 5 height 10
click at [263, 475] on span "2" at bounding box center [262, 473] width 5 height 10
click at [358, 472] on button "5" at bounding box center [353, 473] width 25 height 23
click at [66, 99] on input "*********" at bounding box center [340, 95] width 630 height 22
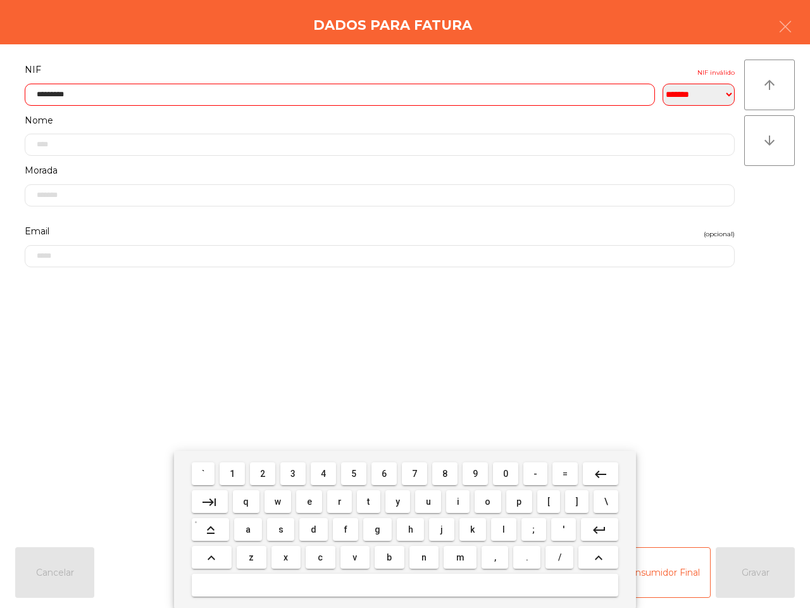
click at [68, 96] on input "*********" at bounding box center [340, 95] width 630 height 22
click at [81, 96] on input "*********" at bounding box center [340, 95] width 630 height 22
click at [596, 470] on mat-icon "keyboard_backspace" at bounding box center [600, 473] width 15 height 15
click at [450, 473] on button "8" at bounding box center [444, 473] width 25 height 23
type input "*********"
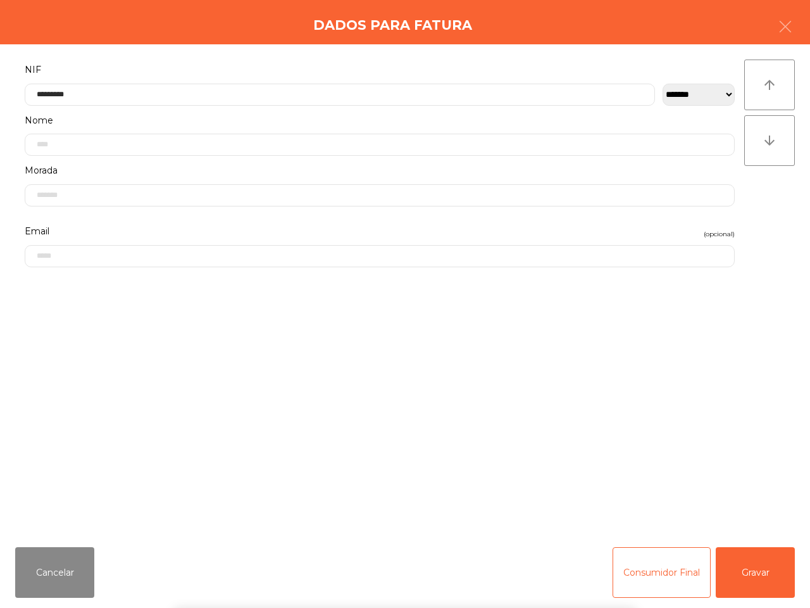
click at [764, 576] on div "` 1 2 3 4 5 6 7 8 9 0 - = keyboard_backspace keyboard_tab q w e r t y u i o p […" at bounding box center [405, 529] width 810 height 157
click at [759, 578] on button "Gravar" at bounding box center [755, 572] width 79 height 51
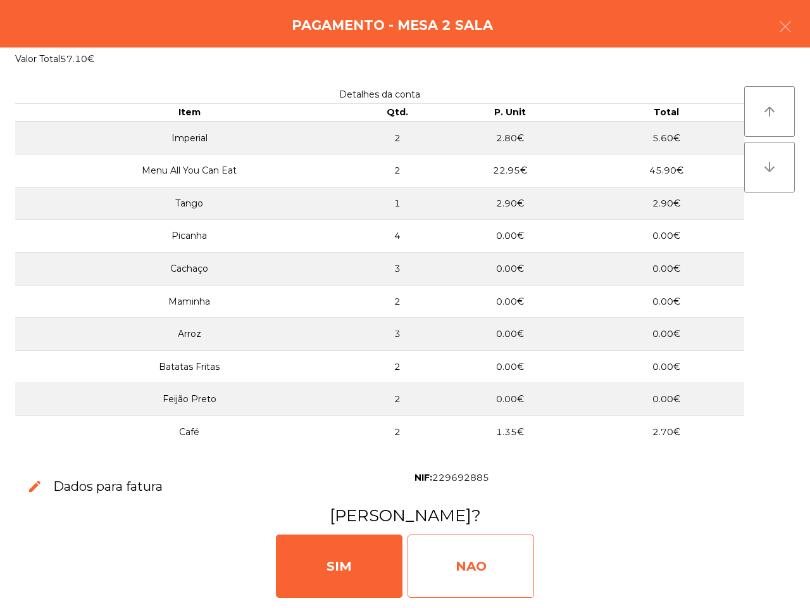
click at [479, 564] on div "NAO" at bounding box center [471, 565] width 127 height 63
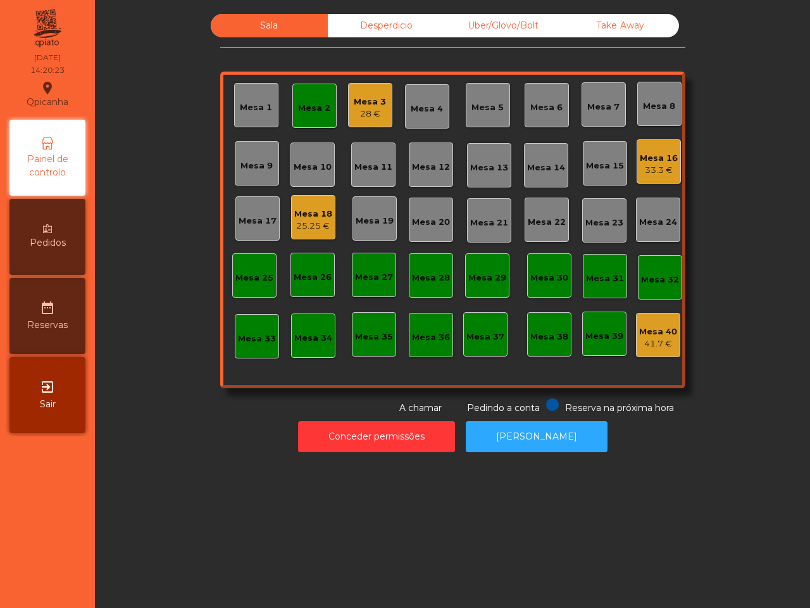
click at [464, 560] on div "Sala Desperdicio Uber/Glovo/Bolt Take Away Mesa 1 Mesa 2 Mesa 3 28 € [GEOGRAPHI…" at bounding box center [452, 304] width 715 height 608
click at [320, 112] on div "Mesa 2" at bounding box center [314, 108] width 32 height 13
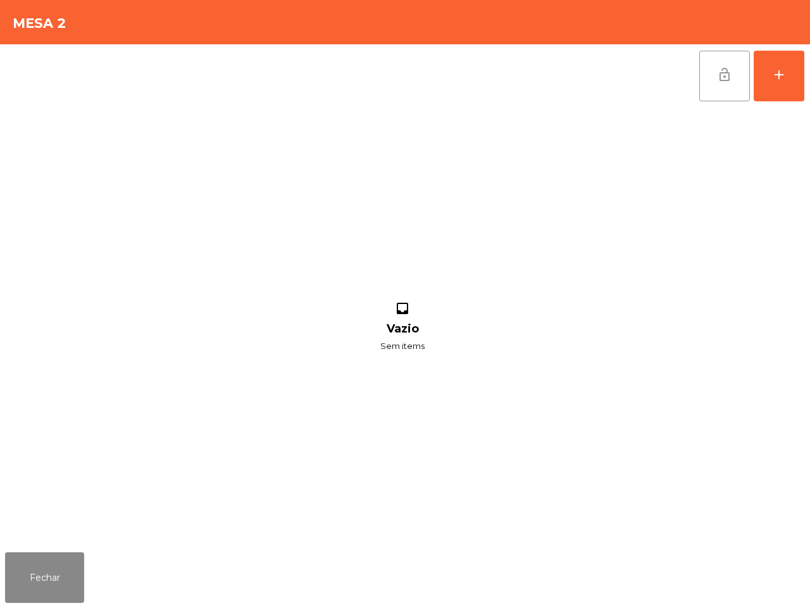
click at [729, 78] on span "lock_open" at bounding box center [724, 74] width 15 height 15
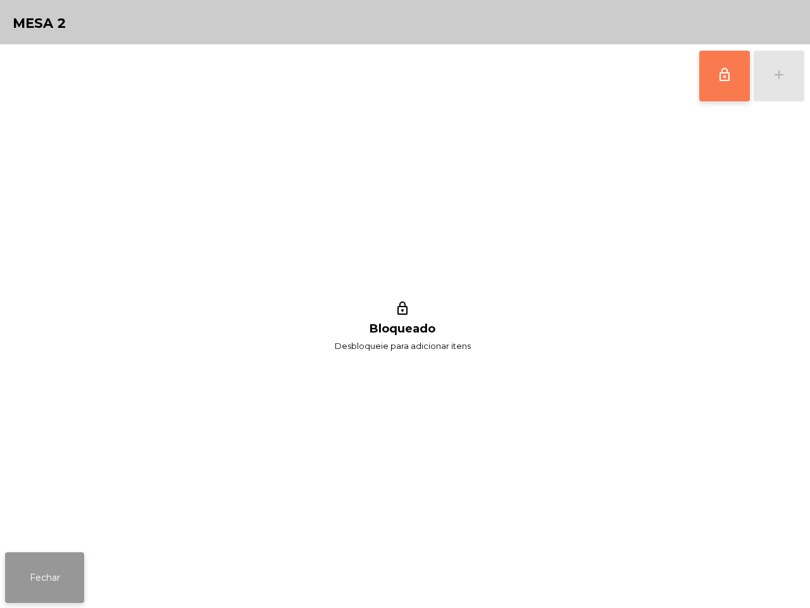
click at [52, 568] on button "Fechar" at bounding box center [44, 577] width 79 height 51
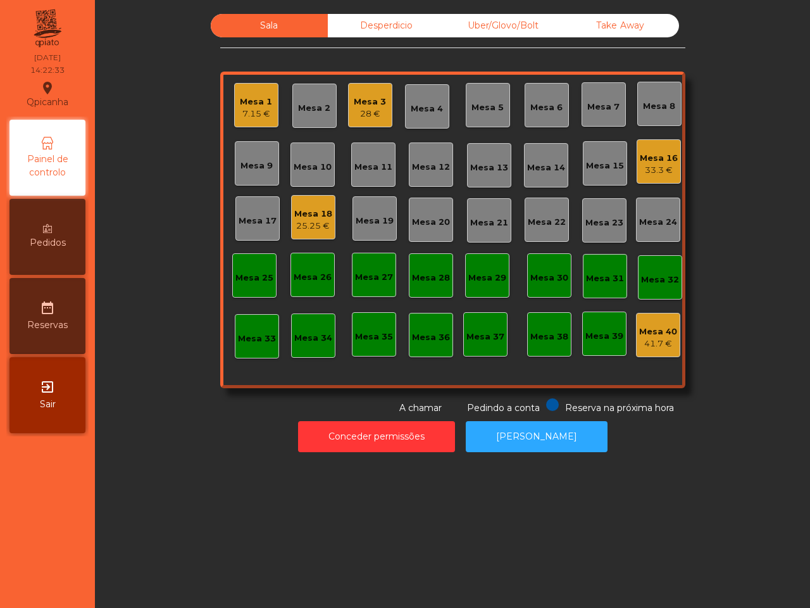
click at [102, 510] on div "Sala Desperdicio Uber/Glovo/Bolt Take Away Mesa 1 7.15 € Mesa 2 Mesa 3 28 € Mes…" at bounding box center [452, 304] width 715 height 608
click at [240, 116] on div "7.15 €" at bounding box center [256, 114] width 32 height 13
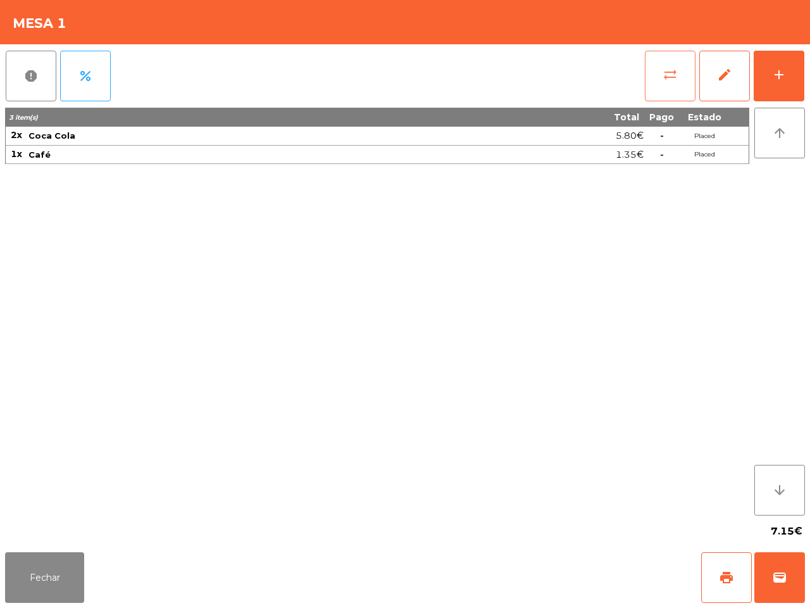
click at [689, 83] on button "sync_alt" at bounding box center [670, 76] width 51 height 51
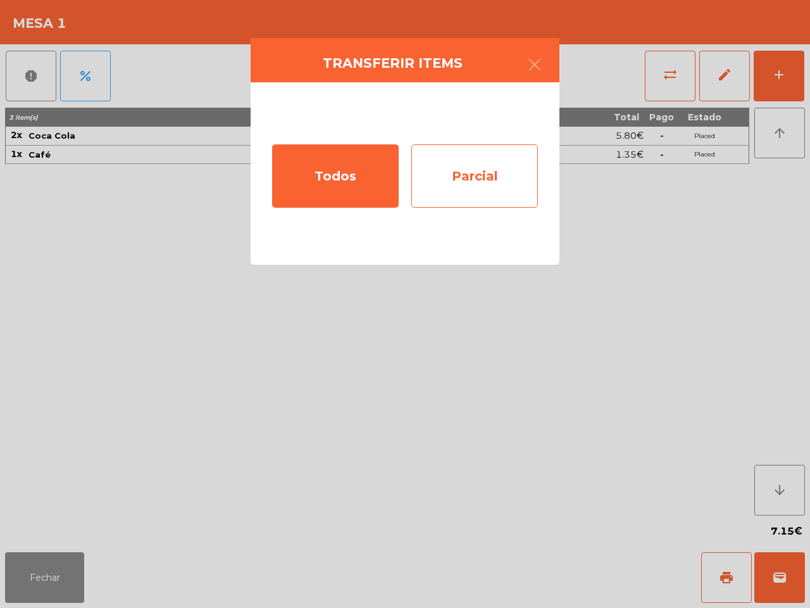
click at [519, 160] on div "Parcial" at bounding box center [474, 175] width 127 height 63
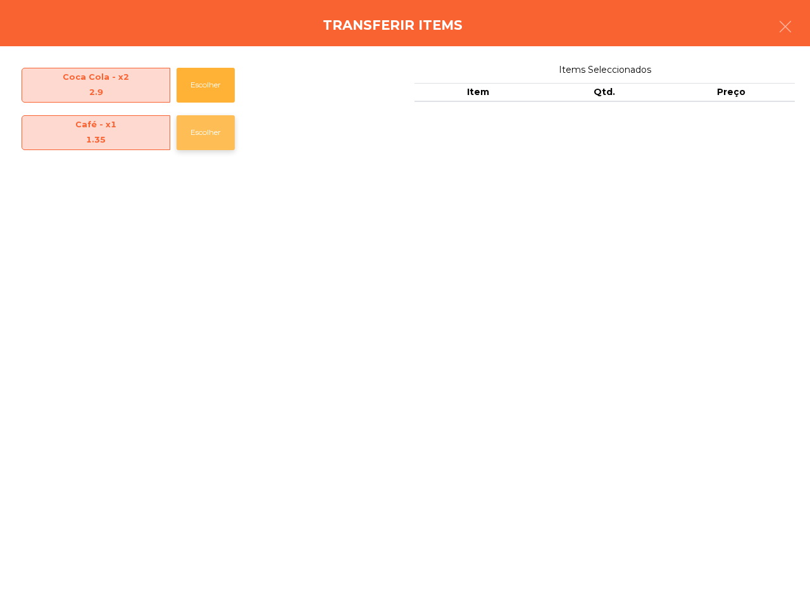
click at [209, 127] on button "Escolher" at bounding box center [206, 132] width 58 height 35
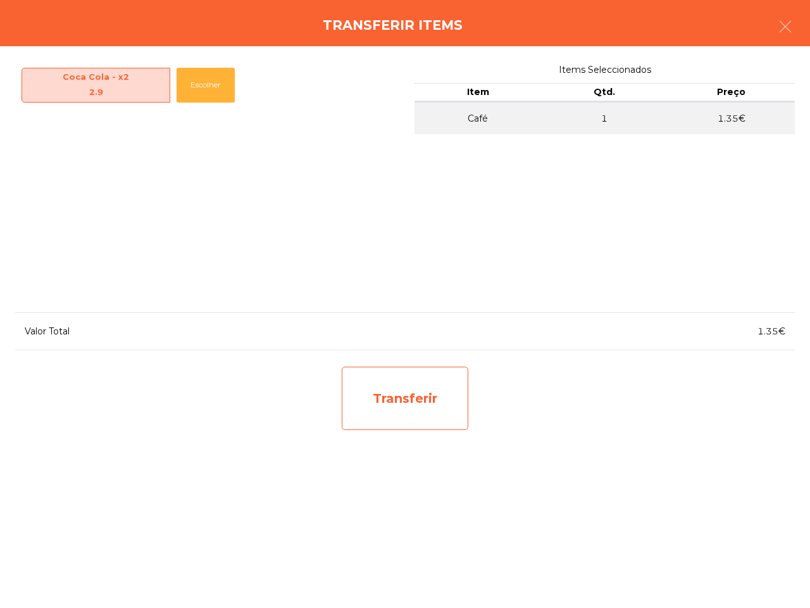
click at [406, 410] on div "Transferir" at bounding box center [405, 397] width 127 height 63
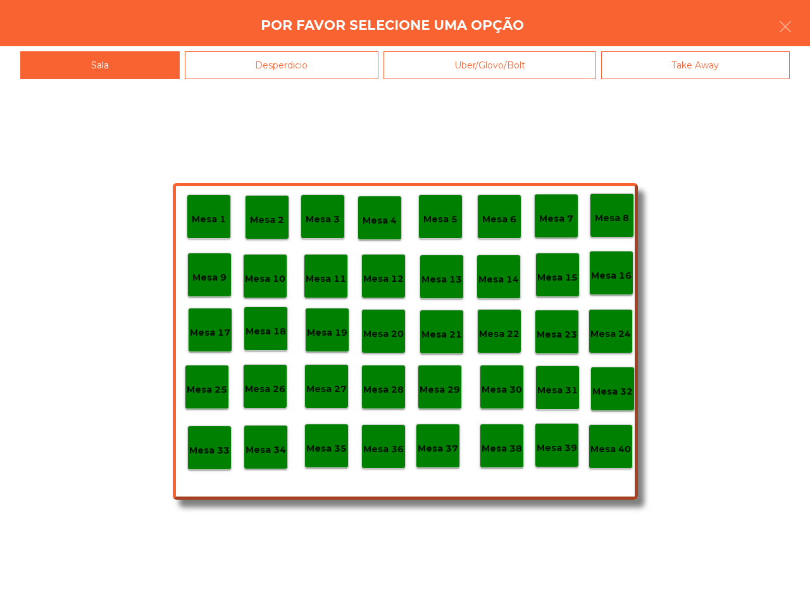
click at [606, 274] on p "Mesa 16" at bounding box center [611, 275] width 41 height 15
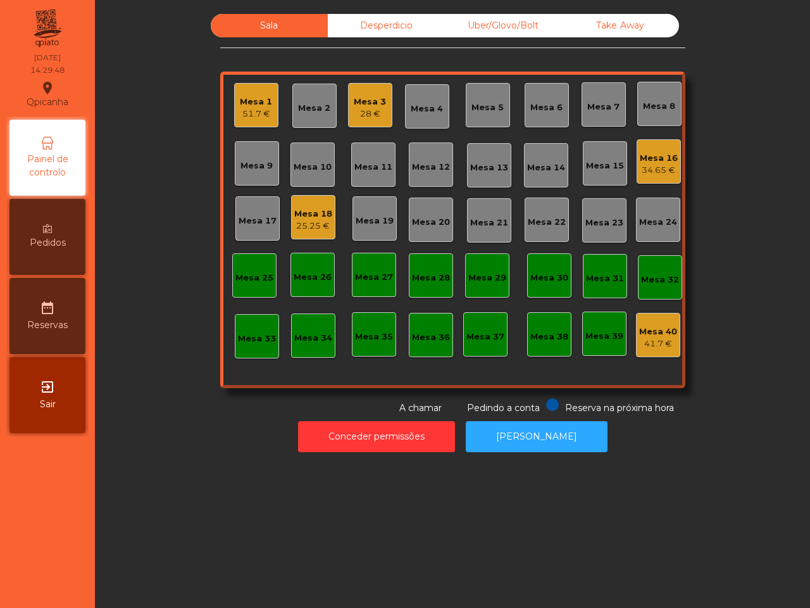
click at [795, 185] on div "Sala Desperdicio Uber/Glovo/Bolt Take Away Mesa 1 51.7 € Mesa 2 Mesa 3 28 € [GE…" at bounding box center [452, 304] width 715 height 608
click at [652, 165] on div "34.65 €" at bounding box center [659, 170] width 38 height 13
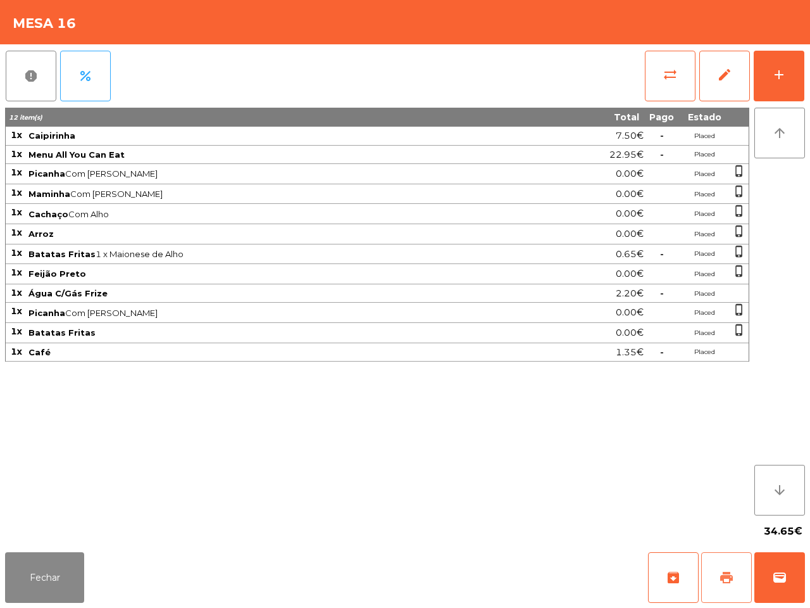
click at [736, 564] on button "print" at bounding box center [726, 577] width 51 height 51
click at [62, 574] on button "Fechar" at bounding box center [44, 577] width 79 height 51
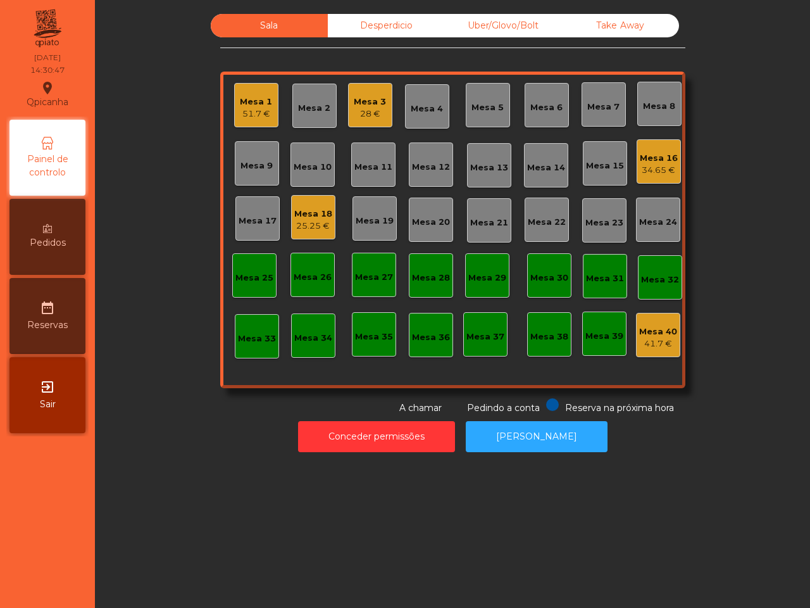
drag, startPoint x: 62, startPoint y: 574, endPoint x: 70, endPoint y: 581, distance: 10.3
click at [70, 581] on nav "Qpicanha location_on [DATE] 14:30:47 Painel de controlo Pedidos date_range Rese…" at bounding box center [47, 304] width 95 height 608
drag, startPoint x: 657, startPoint y: 165, endPoint x: 718, endPoint y: 99, distance: 90.0
click at [718, 99] on div "Sala Desperdicio Uber/Glovo/Bolt Take Away Mesa 1 51.7 € Mesa 2 Mesa 3 28 € [GE…" at bounding box center [452, 214] width 681 height 401
click at [643, 154] on div "Mesa 16" at bounding box center [659, 158] width 38 height 13
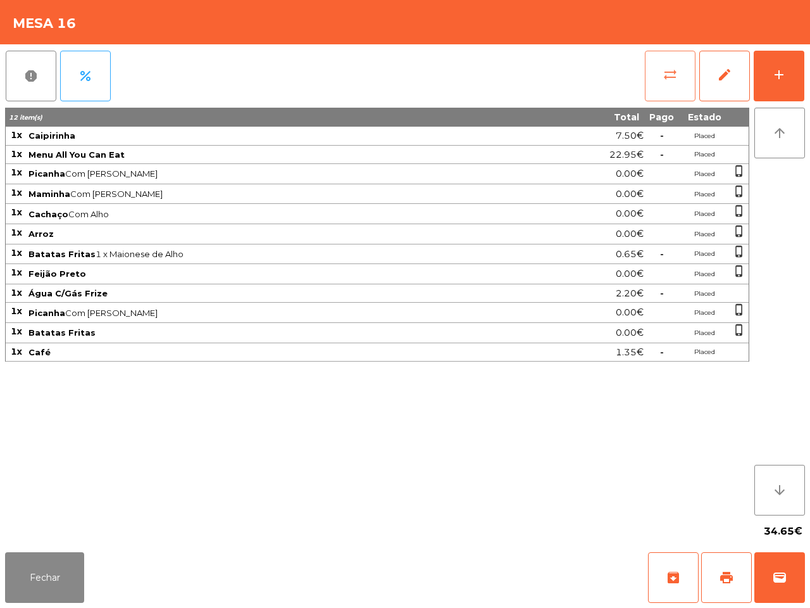
click at [669, 70] on span "sync_alt" at bounding box center [670, 74] width 15 height 15
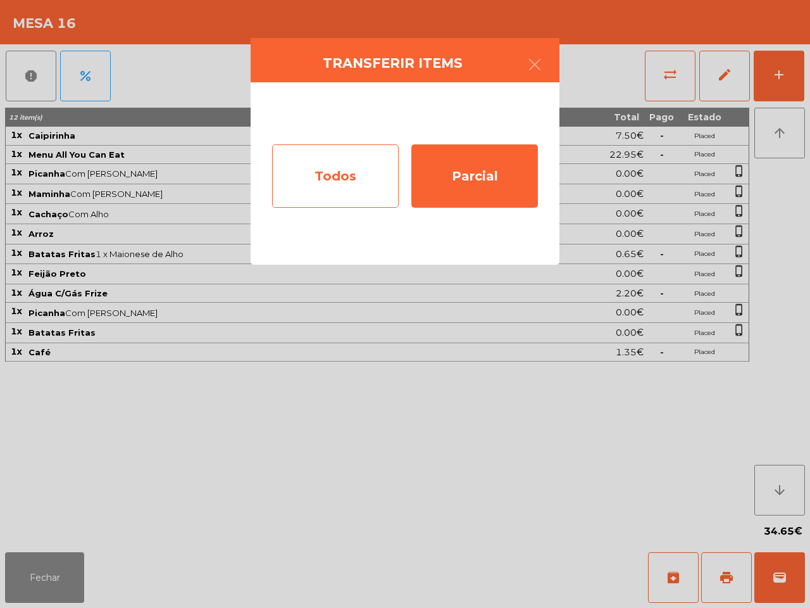
click at [339, 179] on div "Todos" at bounding box center [335, 175] width 127 height 63
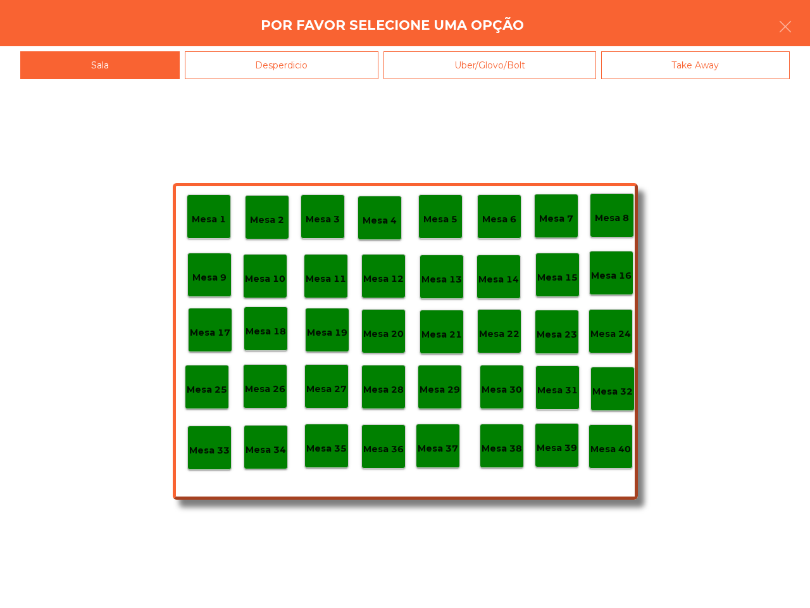
click at [603, 443] on p "Mesa 40" at bounding box center [610, 449] width 41 height 15
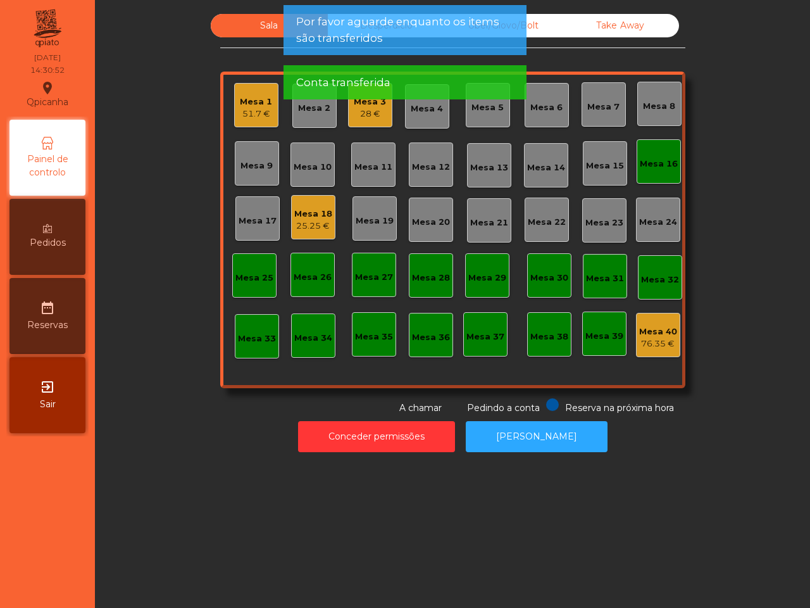
click at [654, 171] on div "Mesa 16" at bounding box center [659, 161] width 44 height 44
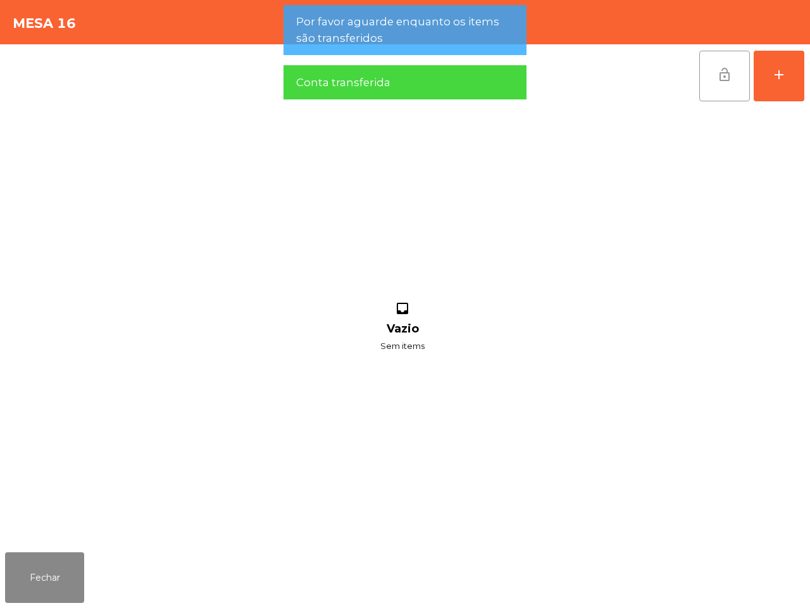
click at [723, 84] on button "lock_open" at bounding box center [724, 76] width 51 height 51
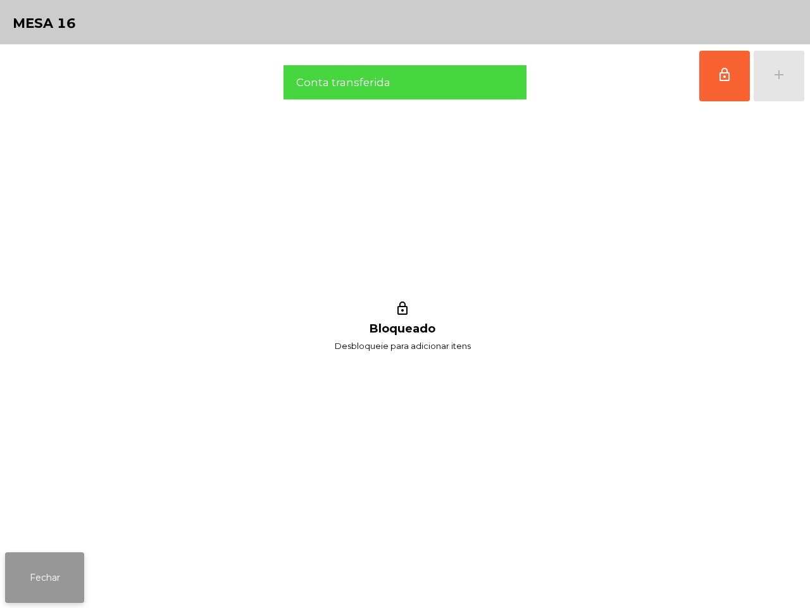
click at [17, 589] on button "Fechar" at bounding box center [44, 577] width 79 height 51
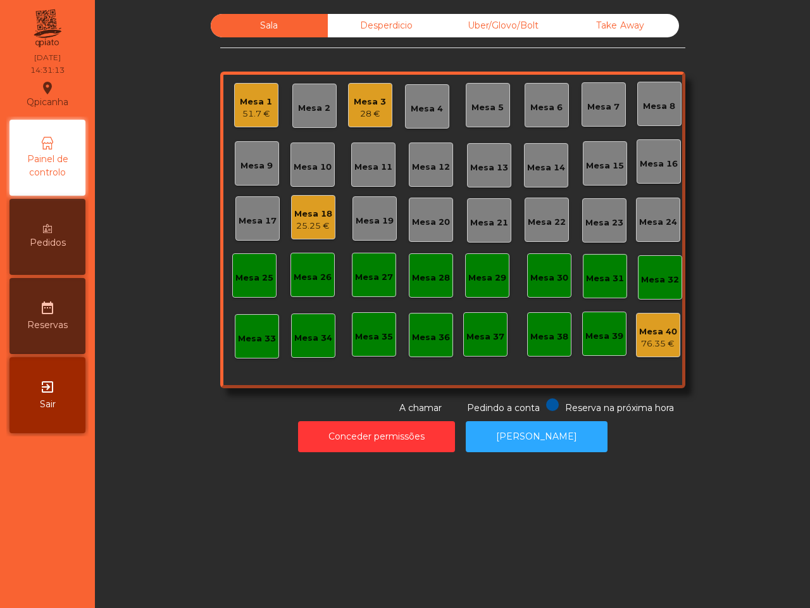
click at [375, 153] on div "Mesa 11" at bounding box center [373, 164] width 44 height 44
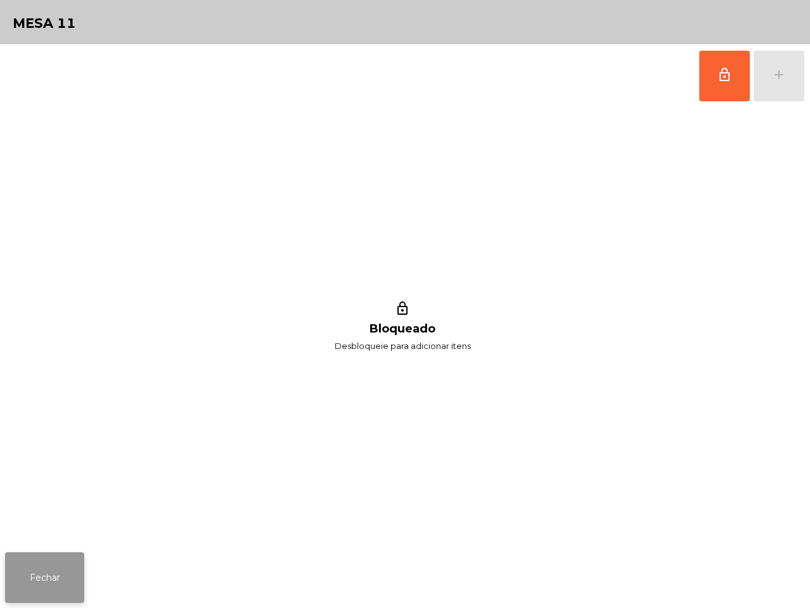
click at [54, 561] on button "Fechar" at bounding box center [44, 577] width 79 height 51
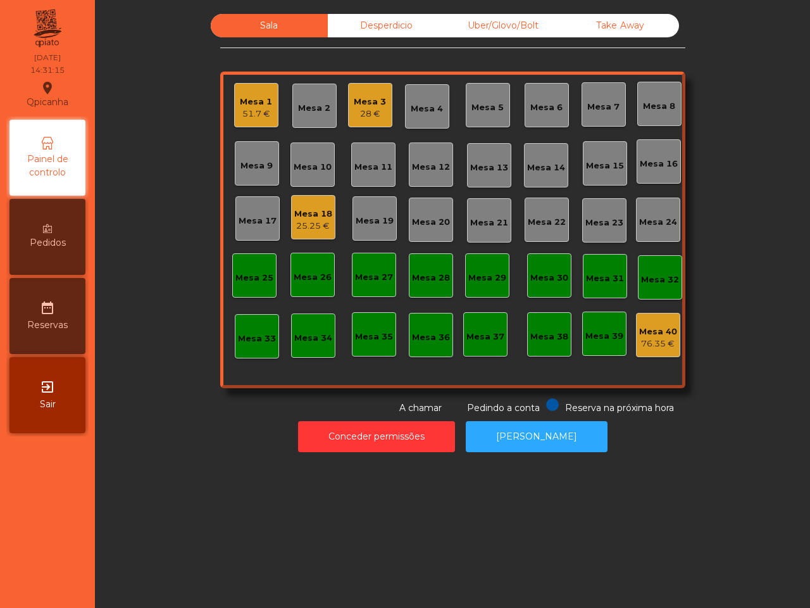
click at [256, 100] on div "Mesa 1" at bounding box center [256, 102] width 32 height 13
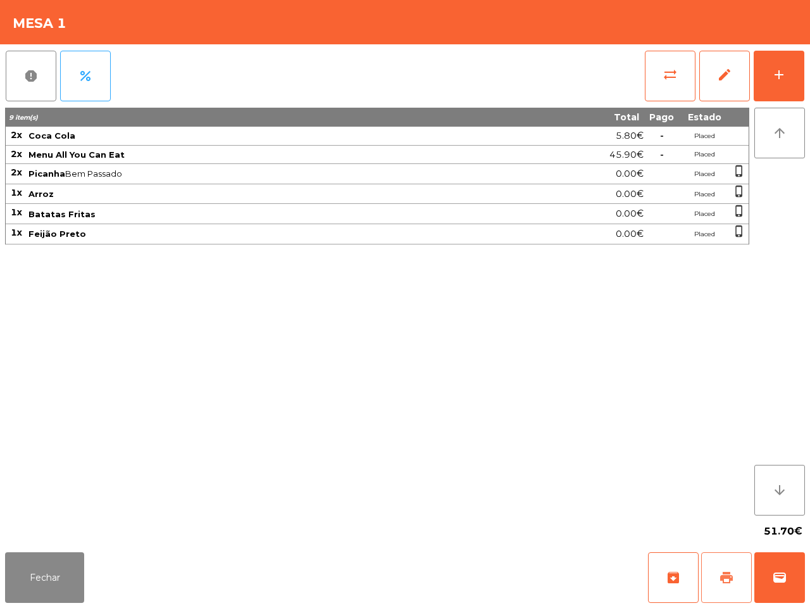
click at [728, 568] on button "print" at bounding box center [726, 577] width 51 height 51
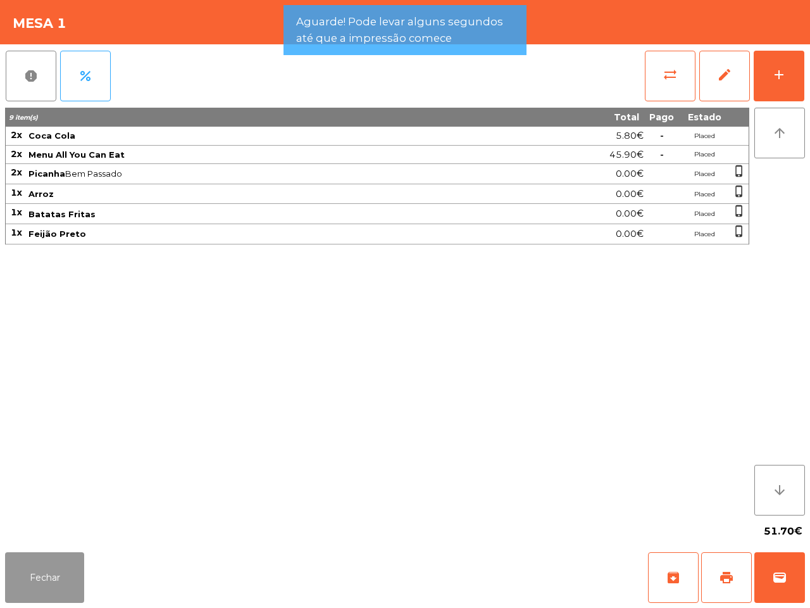
click at [75, 582] on button "Fechar" at bounding box center [44, 577] width 79 height 51
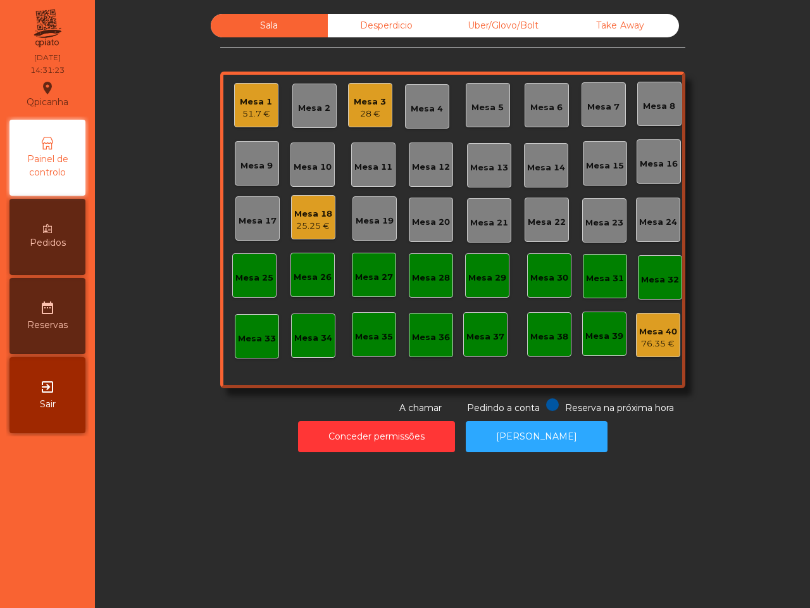
click at [364, 102] on div "Mesa 3" at bounding box center [370, 102] width 32 height 13
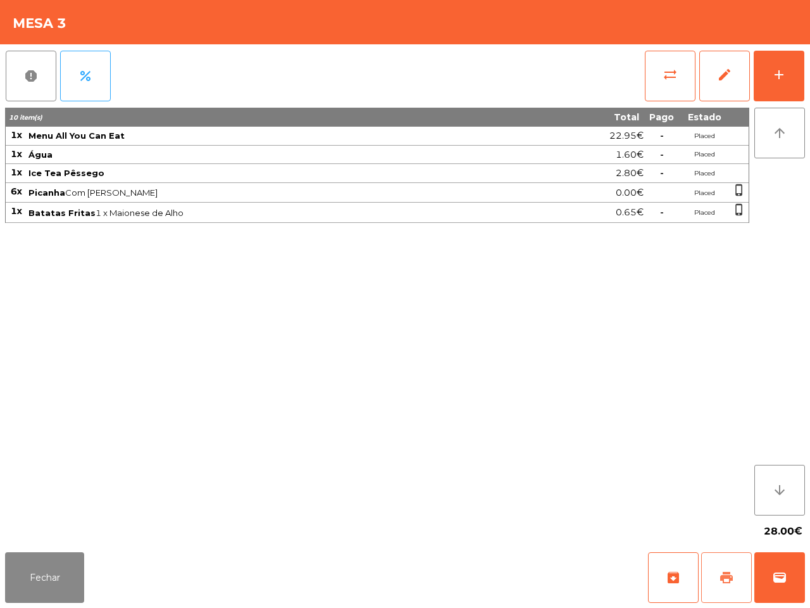
click at [717, 579] on button "print" at bounding box center [726, 577] width 51 height 51
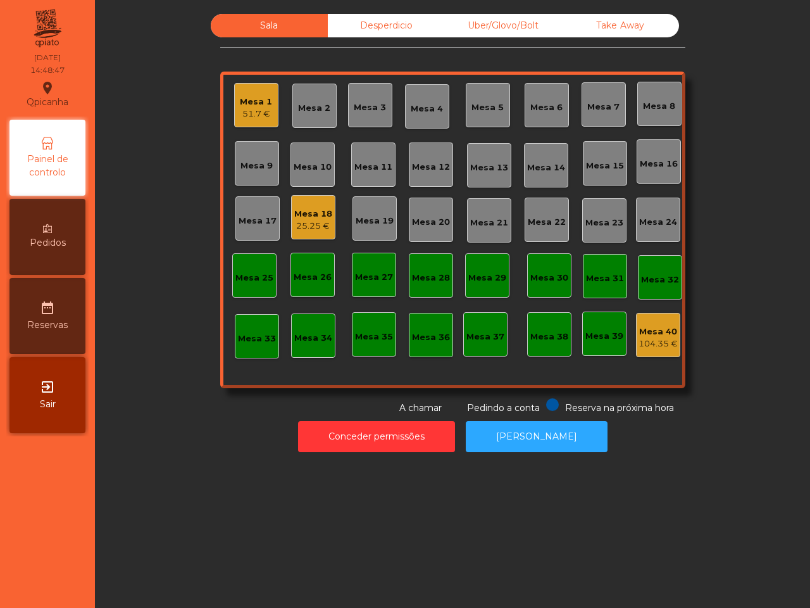
click at [720, 567] on div "Sala Desperdicio Uber/Glovo/Bolt Take Away Mesa 1 51.7 € Mesa 2 Mesa 3 Mesa 4 M…" at bounding box center [452, 304] width 715 height 608
click at [298, 220] on div "25.25 €" at bounding box center [313, 226] width 38 height 13
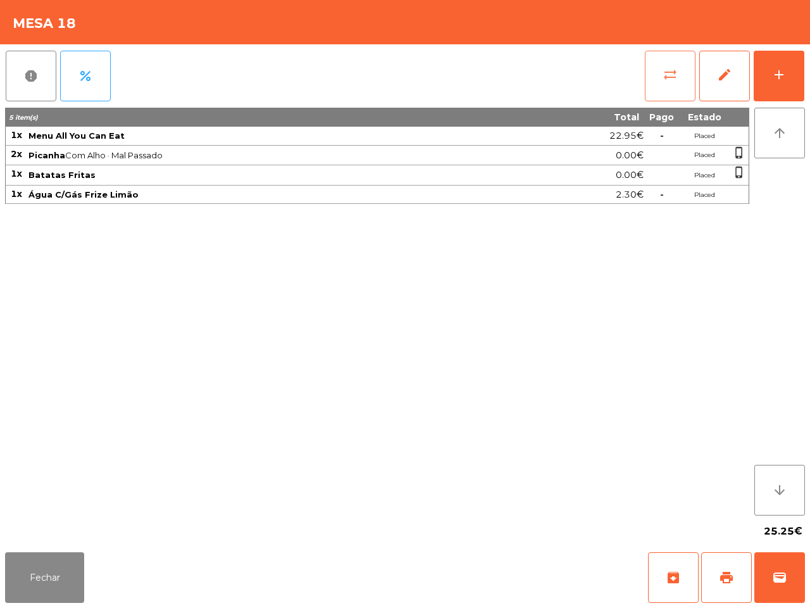
click at [652, 73] on button "sync_alt" at bounding box center [670, 76] width 51 height 51
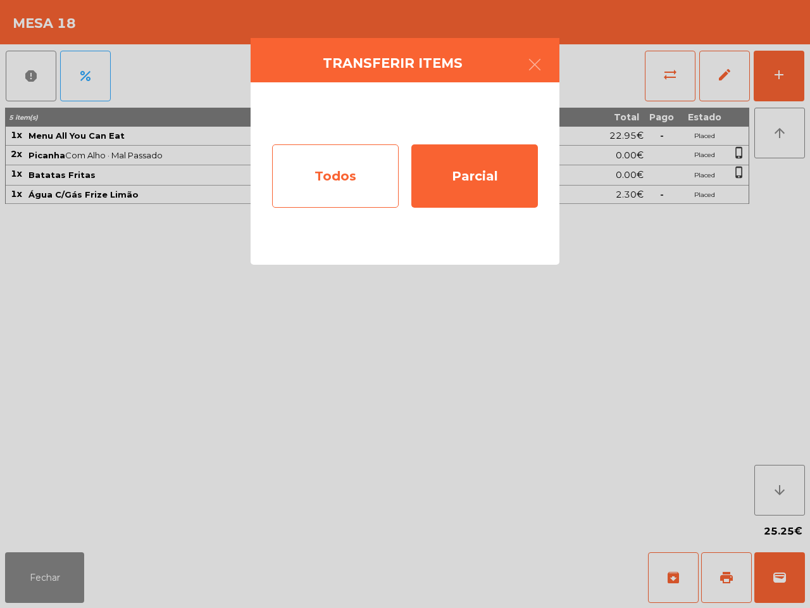
click at [356, 182] on div "Todos" at bounding box center [335, 175] width 127 height 63
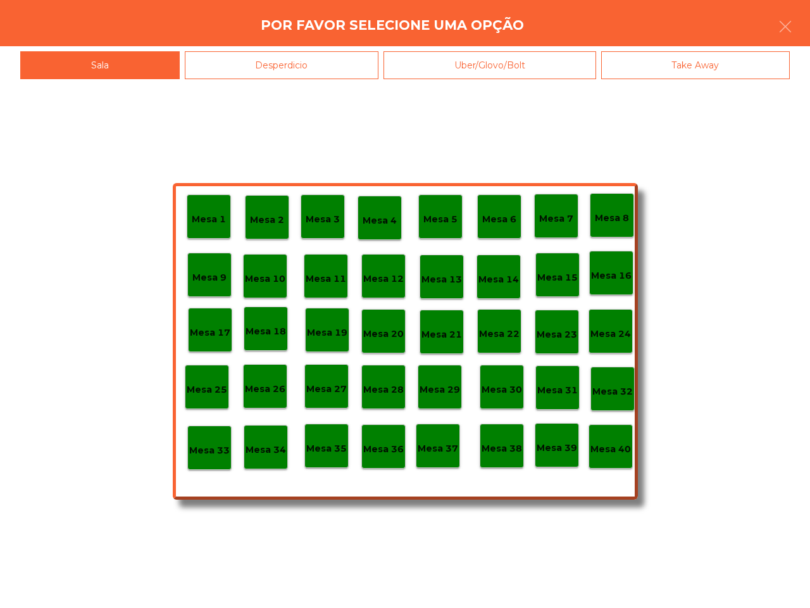
click at [599, 430] on div "Mesa 40" at bounding box center [611, 446] width 44 height 44
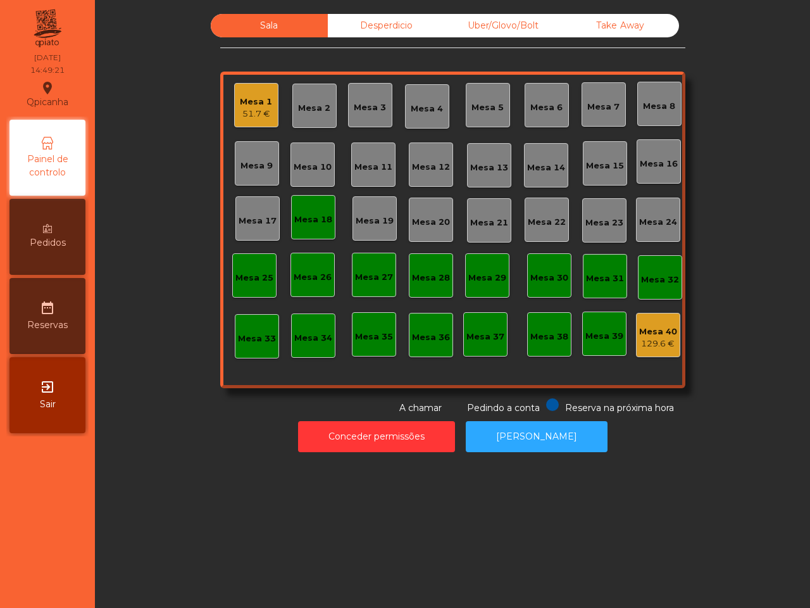
click at [628, 448] on div "Conceder permissões Abrir [PERSON_NAME]" at bounding box center [452, 436] width 681 height 44
click at [294, 225] on div "Mesa 18" at bounding box center [313, 219] width 38 height 13
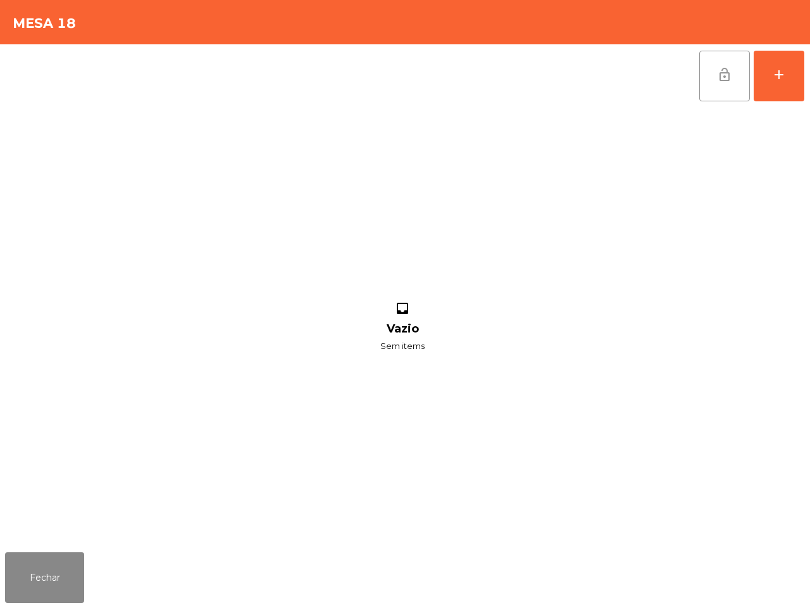
click at [703, 82] on button "lock_open" at bounding box center [724, 76] width 51 height 51
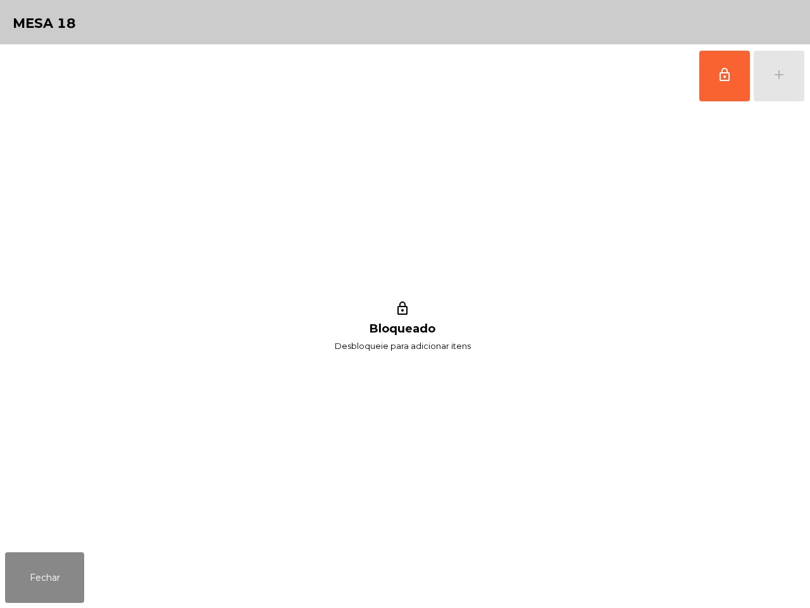
drag, startPoint x: 87, startPoint y: 559, endPoint x: 90, endPoint y: 564, distance: 6.5
click at [87, 559] on div "Fechar" at bounding box center [405, 577] width 810 height 61
click at [70, 587] on button "Fechar" at bounding box center [44, 577] width 79 height 51
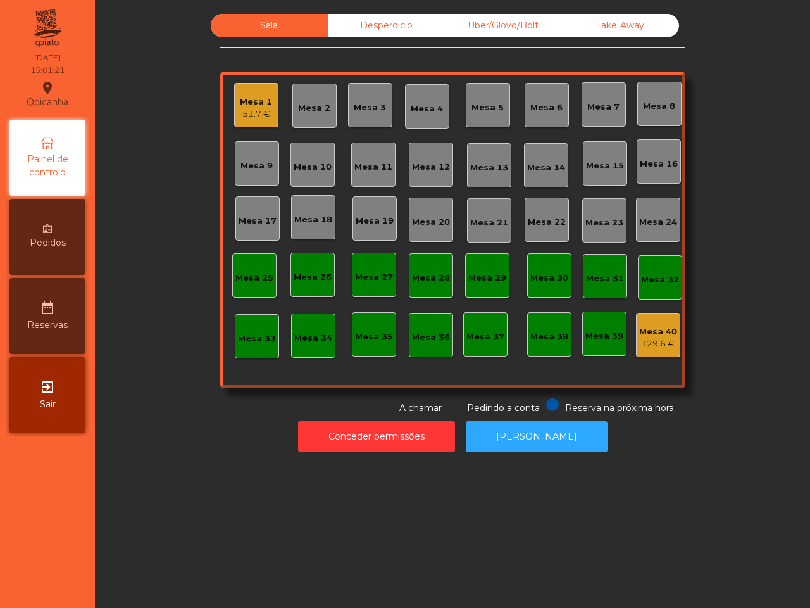
click at [255, 108] on div "51.7 €" at bounding box center [256, 114] width 32 height 13
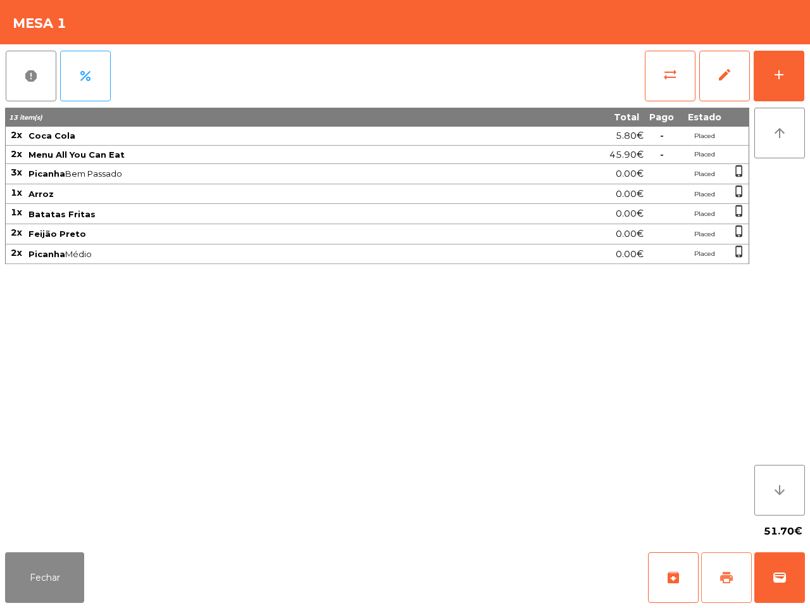
click at [720, 579] on span "print" at bounding box center [726, 577] width 15 height 15
